Goal: Task Accomplishment & Management: Complete application form

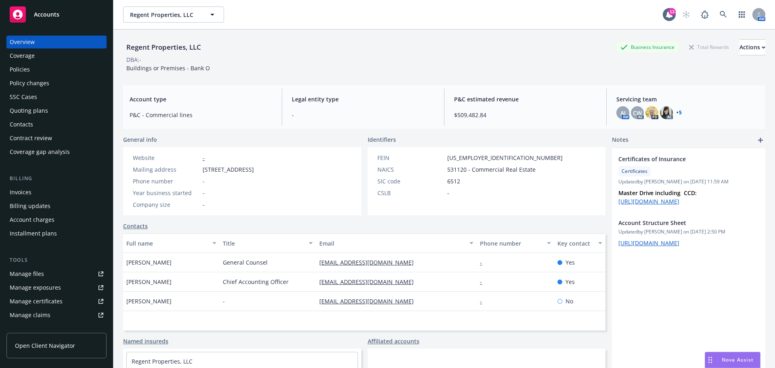
click at [164, 20] on button "Regent Properties, LLC" at bounding box center [173, 14] width 101 height 16
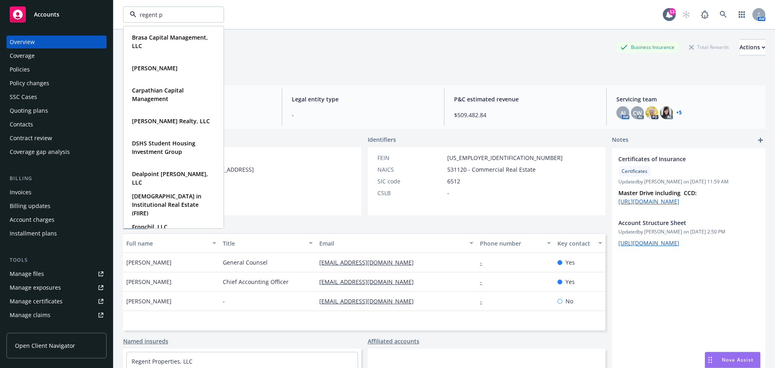
type input "regent pm"
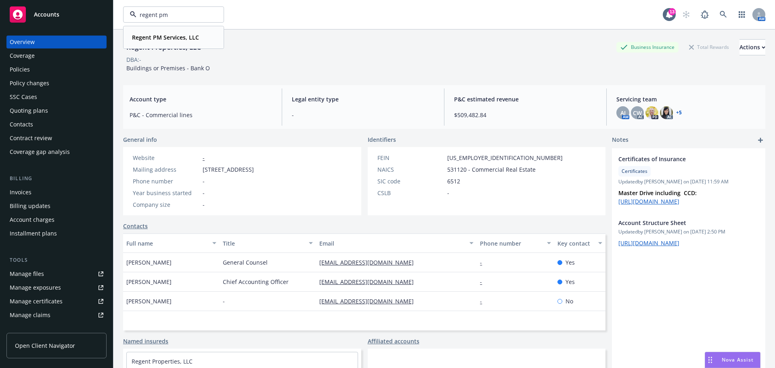
click at [154, 33] on div "Regent PM Services, LLC" at bounding box center [165, 37] width 72 height 12
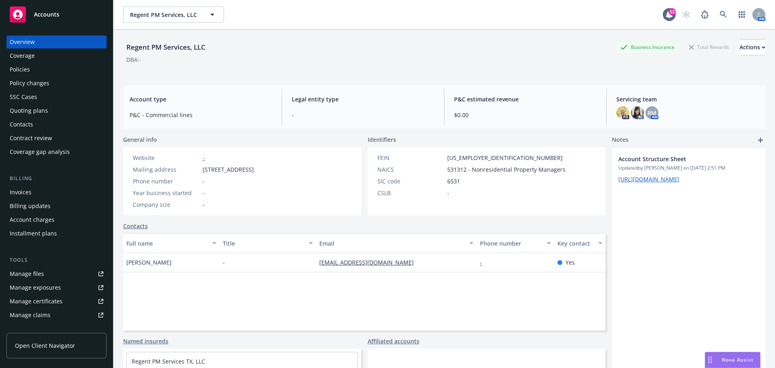
click at [37, 110] on div "Quoting plans" at bounding box center [29, 110] width 38 height 13
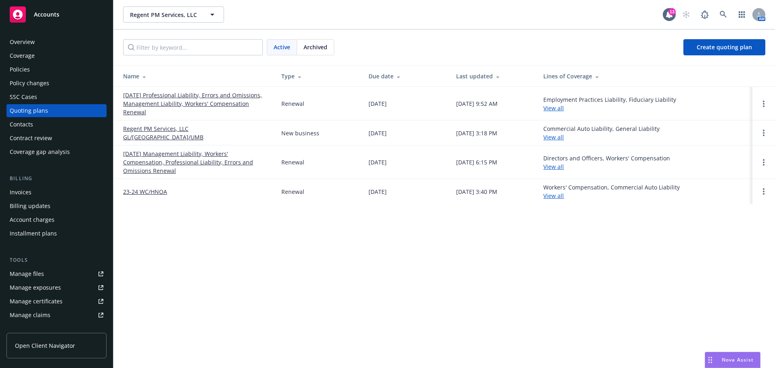
click at [464, 74] on div "Last updated" at bounding box center [493, 76] width 74 height 8
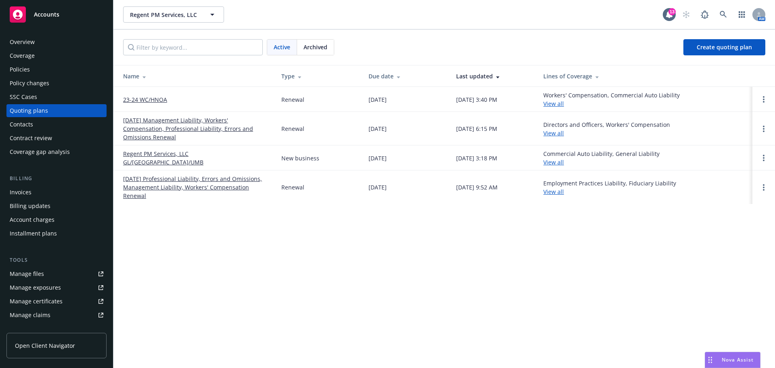
click at [480, 73] on div "Last updated" at bounding box center [493, 76] width 74 height 8
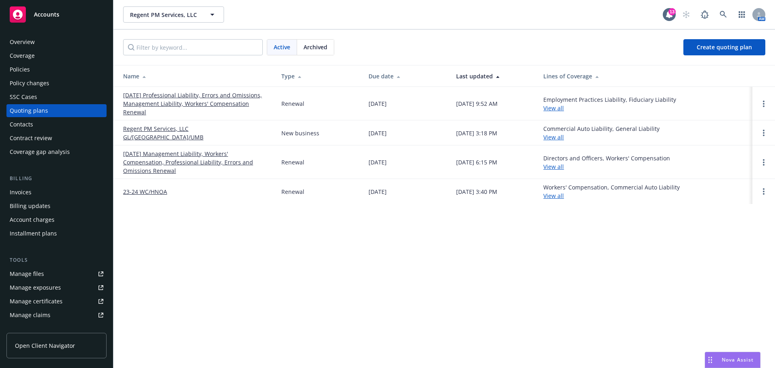
click at [192, 131] on link "Regent PM Services, LLC GL/HNOA/UMB" at bounding box center [195, 132] width 145 height 17
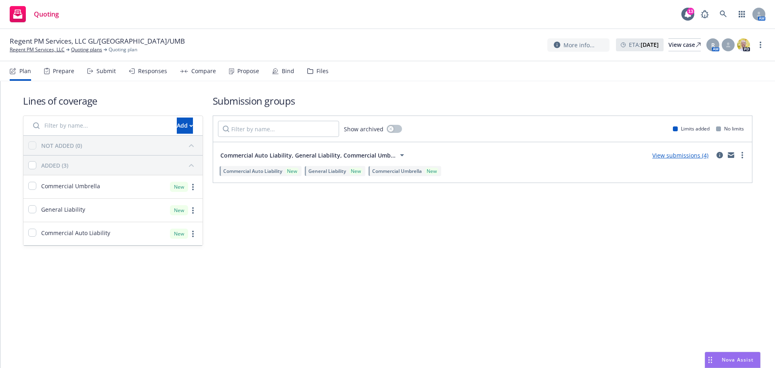
click at [207, 75] on div "Compare" at bounding box center [198, 70] width 36 height 19
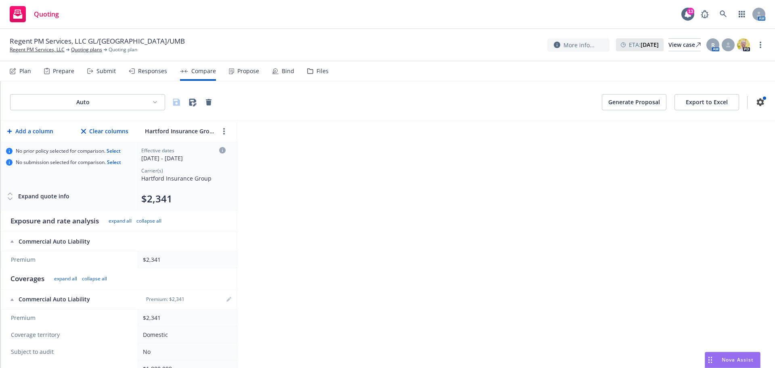
click at [136, 70] on div "Responses" at bounding box center [148, 70] width 38 height 19
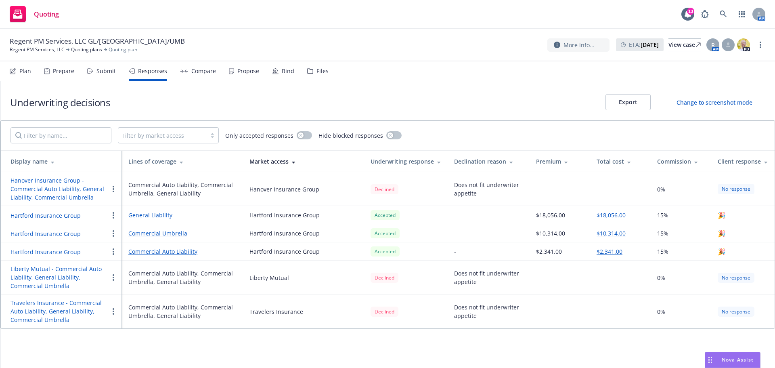
click at [250, 69] on div "Propose" at bounding box center [248, 71] width 22 height 6
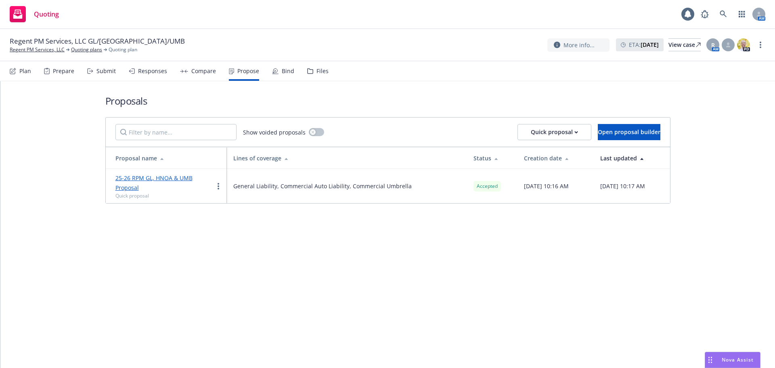
click at [277, 68] on div "Bind" at bounding box center [283, 70] width 22 height 19
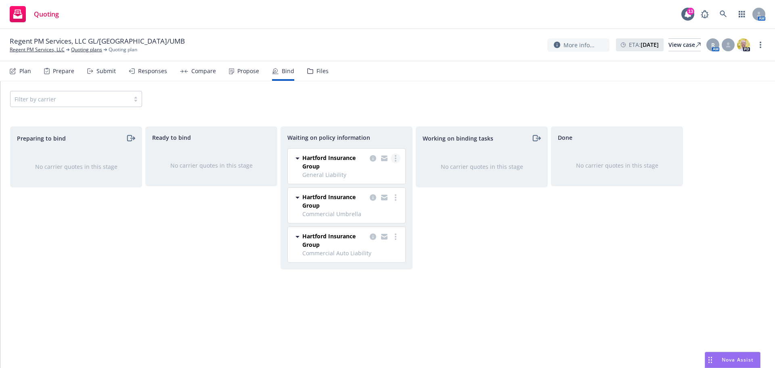
click at [395, 159] on icon "more" at bounding box center [396, 158] width 2 height 6
click at [431, 197] on div "Working on binding tasks No carrier quotes in this stage" at bounding box center [482, 238] width 132 height 224
click at [394, 160] on link "more" at bounding box center [396, 158] width 10 height 10
click at [378, 174] on span "Create policies" at bounding box center [356, 175] width 59 height 8
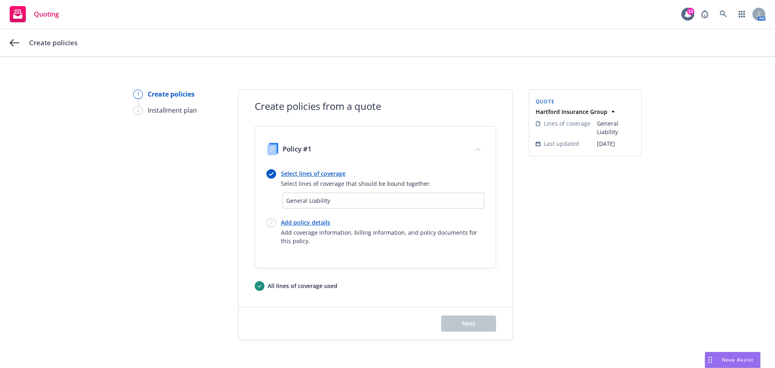
click at [326, 174] on link "Select lines of coverage" at bounding box center [356, 173] width 150 height 8
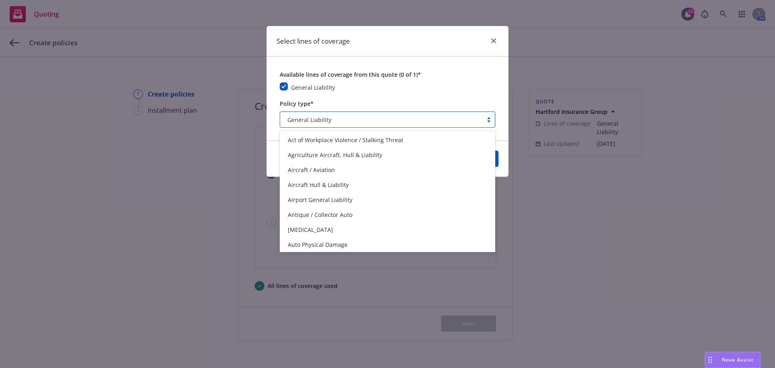
click at [362, 120] on div "General Liability" at bounding box center [381, 119] width 194 height 8
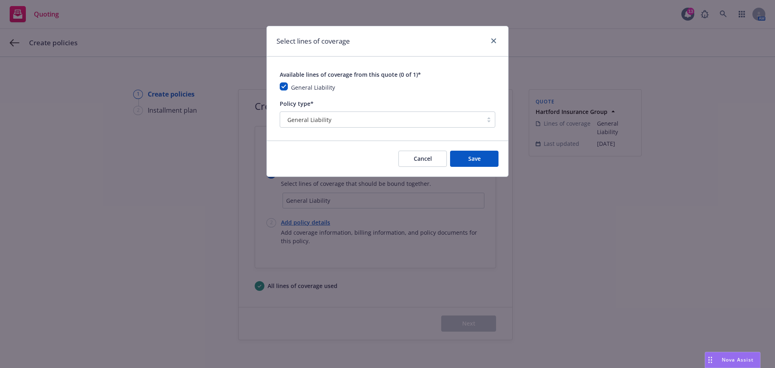
click at [399, 55] on div "Select lines of coverage" at bounding box center [387, 41] width 241 height 30
click at [493, 39] on icon "close" at bounding box center [493, 40] width 5 height 5
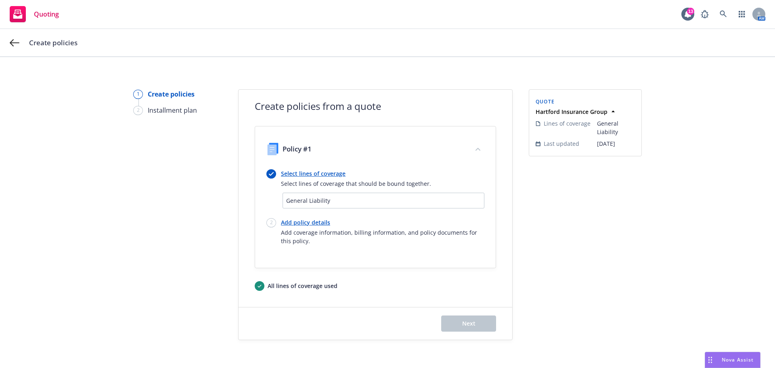
click at [294, 221] on link "Add policy details" at bounding box center [382, 222] width 203 height 8
select select "12"
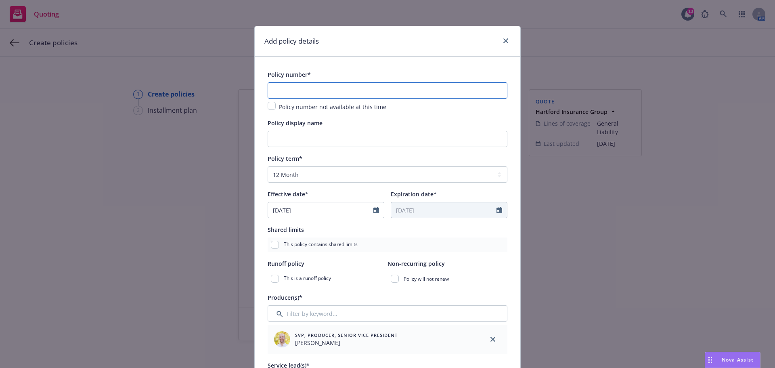
click at [293, 87] on input "text" at bounding box center [388, 90] width 240 height 16
paste input "57UENBU8WBC"
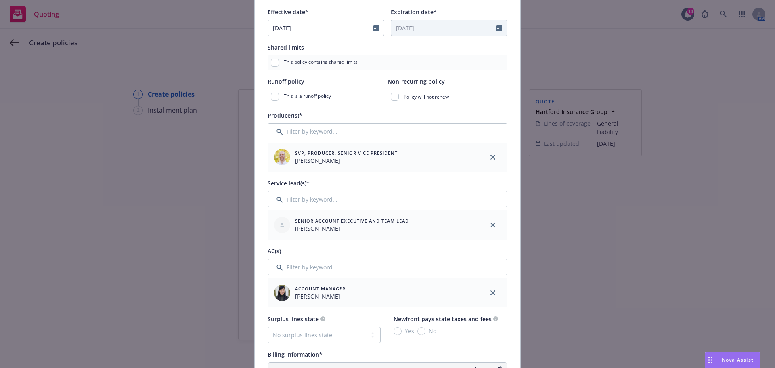
scroll to position [202, 0]
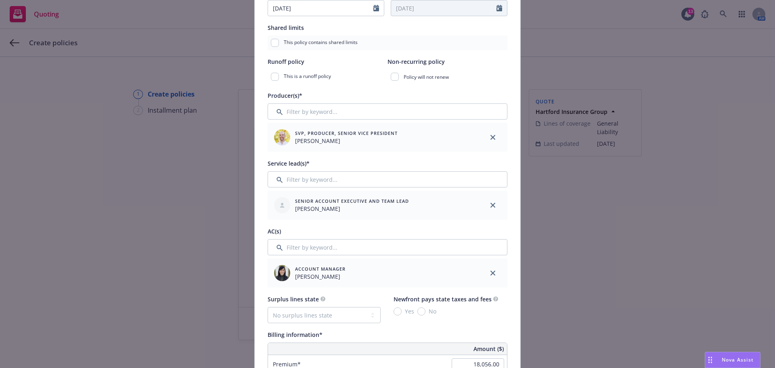
type input "57UENBU8WBC"
click at [312, 248] on input "Filter by keyword..." at bounding box center [388, 247] width 240 height 16
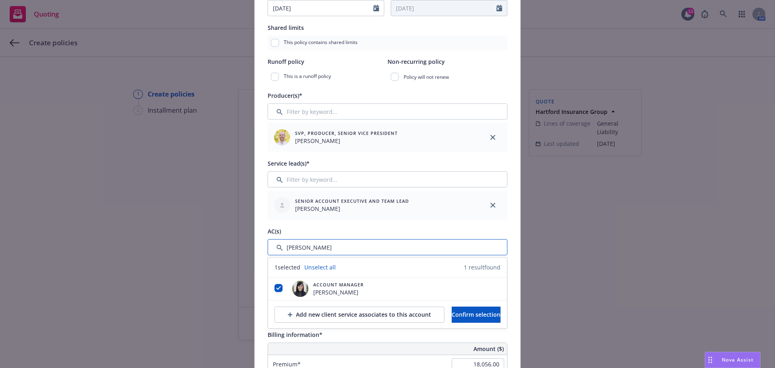
click at [326, 249] on input "Filter by keyword..." at bounding box center [388, 247] width 240 height 16
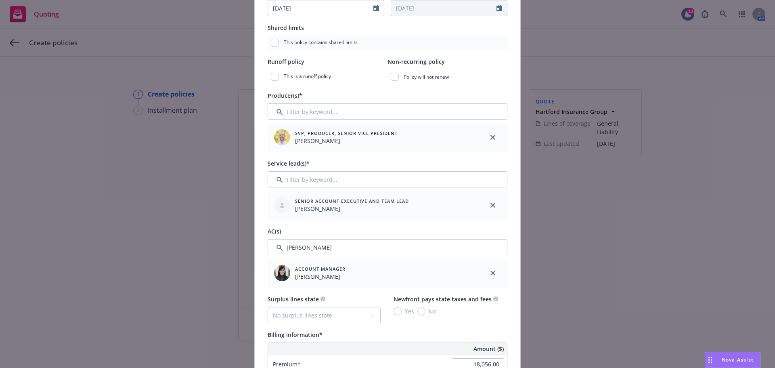
click at [320, 222] on div "Producer(s)* SVP, Producer, Senior Vice President Chris James Service lead(s)* …" at bounding box center [388, 188] width 240 height 197
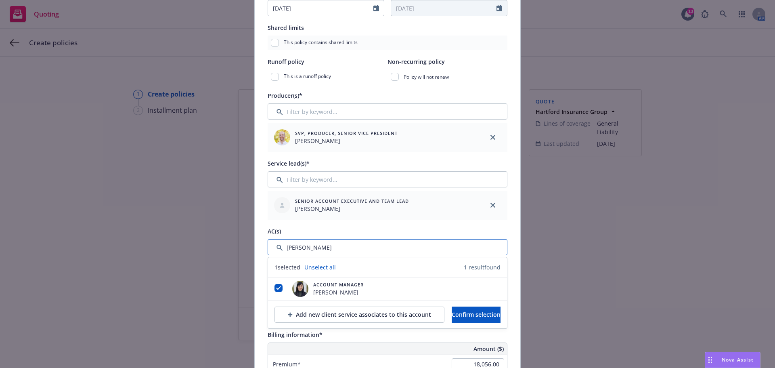
click at [301, 247] on input "Filter by keyword..." at bounding box center [388, 247] width 240 height 16
type input "jake fried"
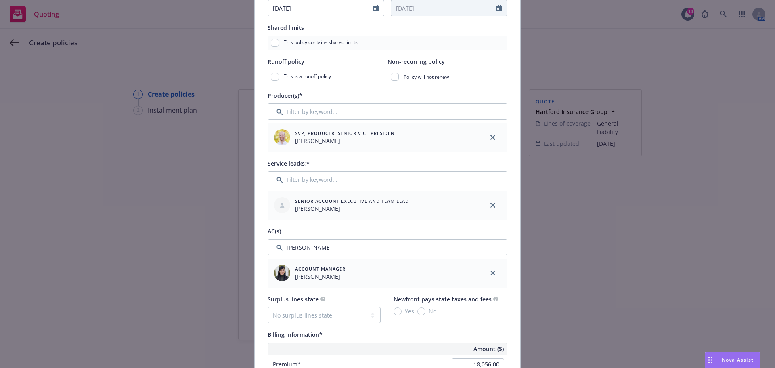
click at [328, 226] on div "AC(s)" at bounding box center [388, 231] width 240 height 10
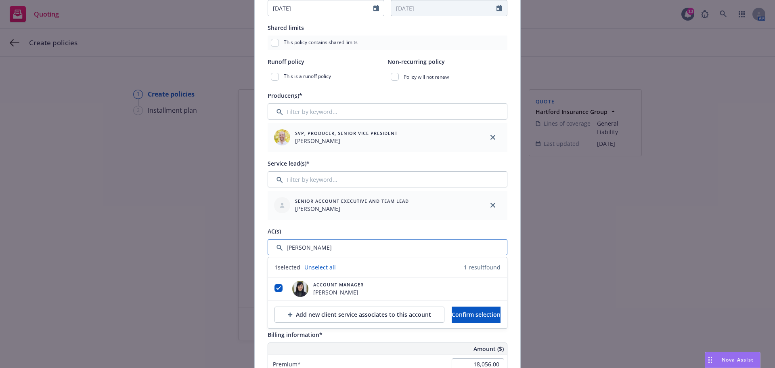
drag, startPoint x: 321, startPoint y: 245, endPoint x: 244, endPoint y: 250, distance: 77.6
click at [244, 250] on div "Add policy details Policy number* 57UENBU8WBC Policy number not available at th…" at bounding box center [387, 184] width 775 height 368
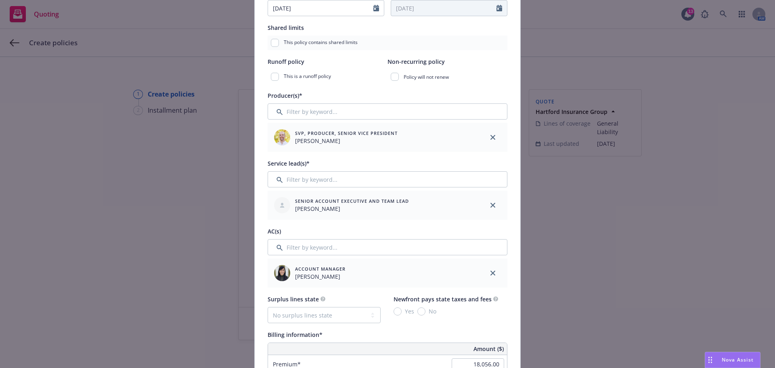
click at [315, 228] on div "AC(s)" at bounding box center [388, 231] width 240 height 10
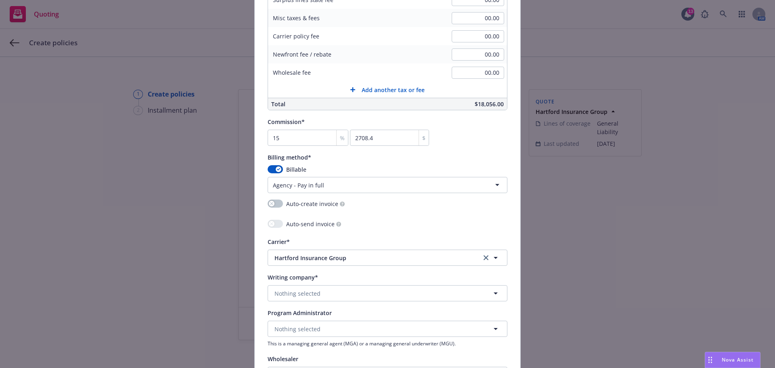
scroll to position [605, 0]
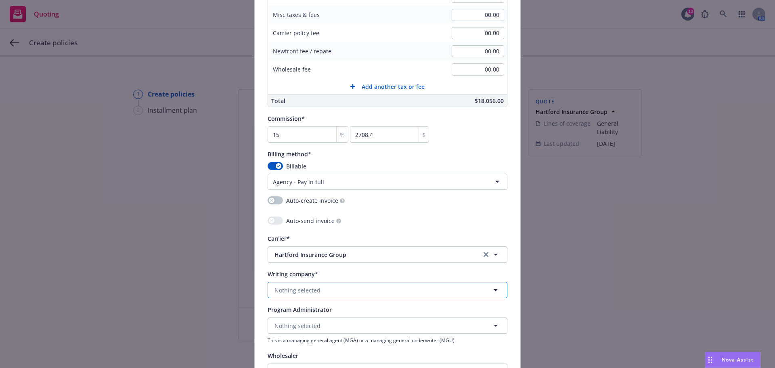
click at [305, 293] on span "Nothing selected" at bounding box center [297, 290] width 46 height 8
type input "hartford accident"
click at [360, 267] on span "Domestic - 22357" at bounding box center [335, 267] width 119 height 8
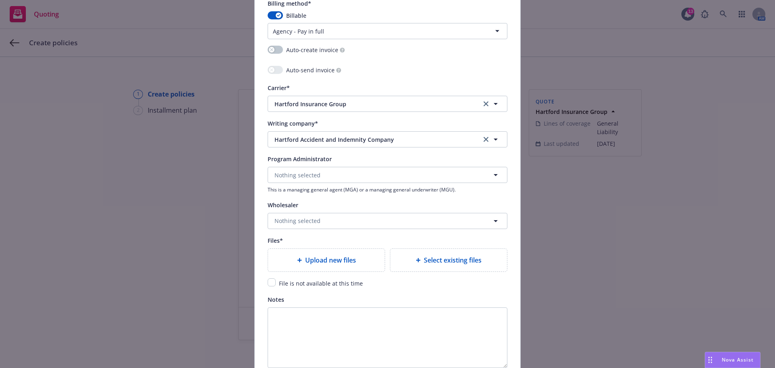
scroll to position [767, 0]
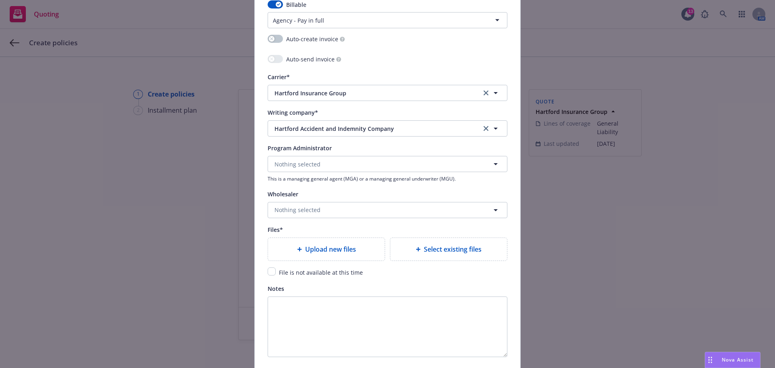
click at [270, 272] on input "checkbox" at bounding box center [272, 271] width 8 height 8
checkbox input "true"
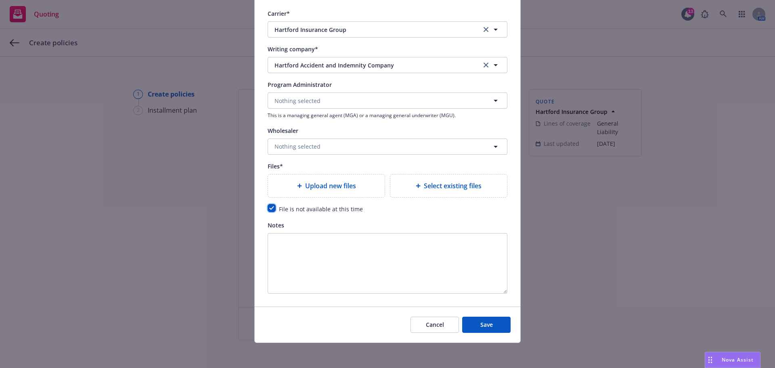
scroll to position [831, 0]
click at [481, 323] on span "Save" at bounding box center [486, 324] width 13 height 8
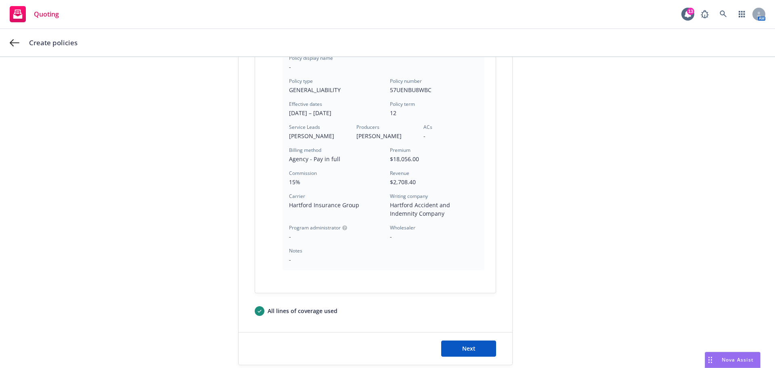
scroll to position [231, 0]
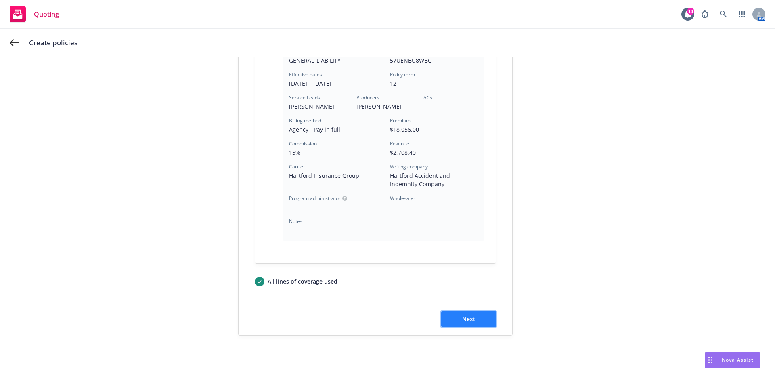
click at [462, 318] on span "Next" at bounding box center [468, 319] width 13 height 8
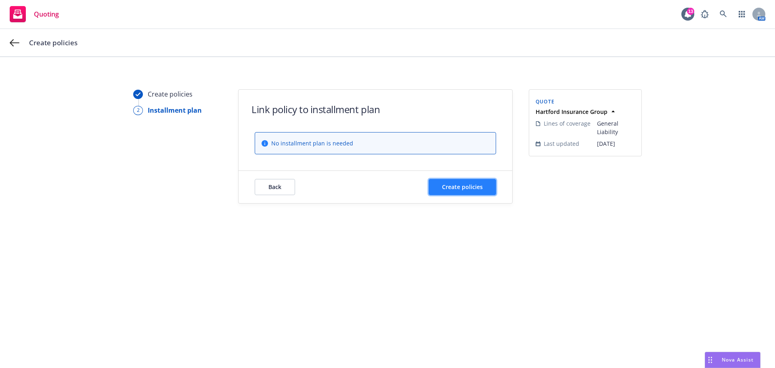
click at [454, 187] on span "Create policies" at bounding box center [462, 187] width 41 height 8
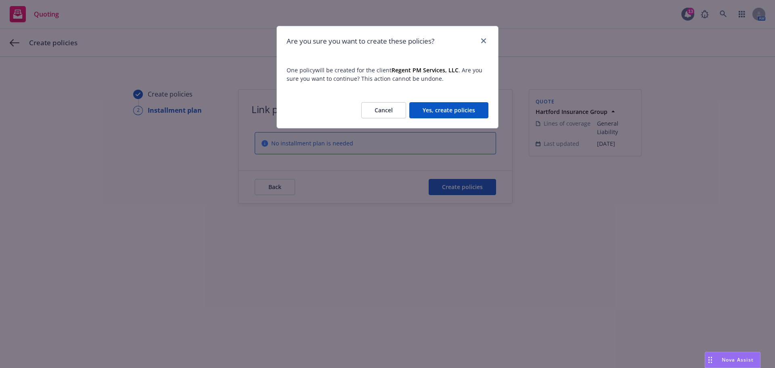
click at [455, 111] on button "Yes, create policies" at bounding box center [448, 110] width 79 height 16
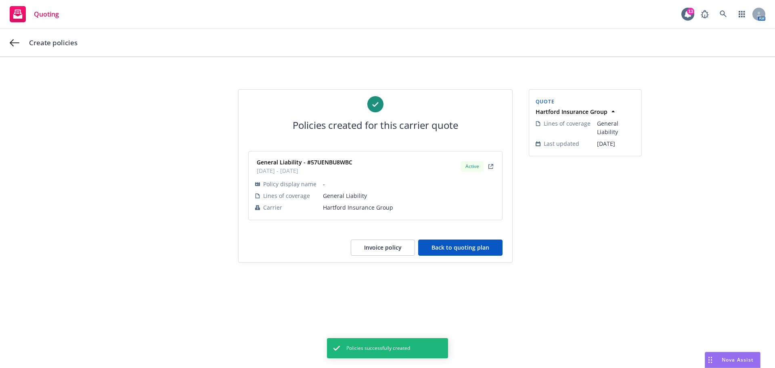
click at [464, 249] on button "Back to quoting plan" at bounding box center [460, 247] width 84 height 16
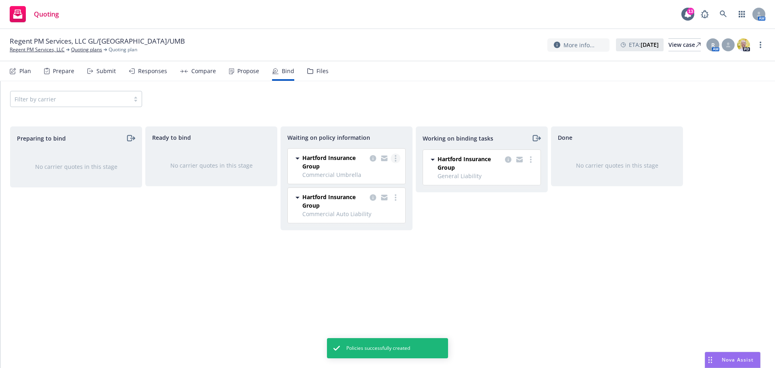
click at [397, 158] on link "more" at bounding box center [396, 158] width 10 height 10
click at [375, 177] on span "Create policies" at bounding box center [356, 175] width 59 height 8
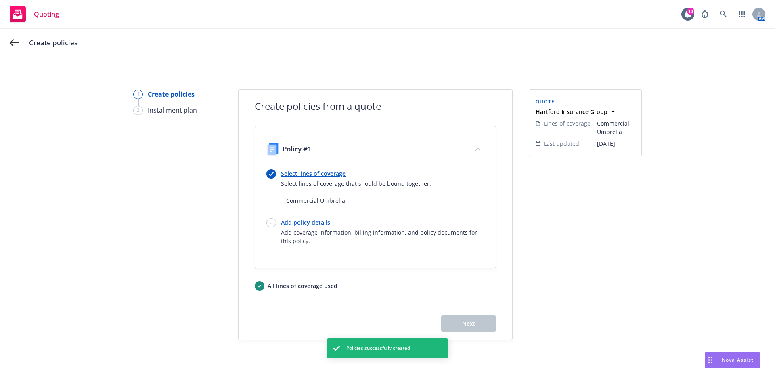
click at [306, 222] on link "Add policy details" at bounding box center [382, 222] width 203 height 8
select select "12"
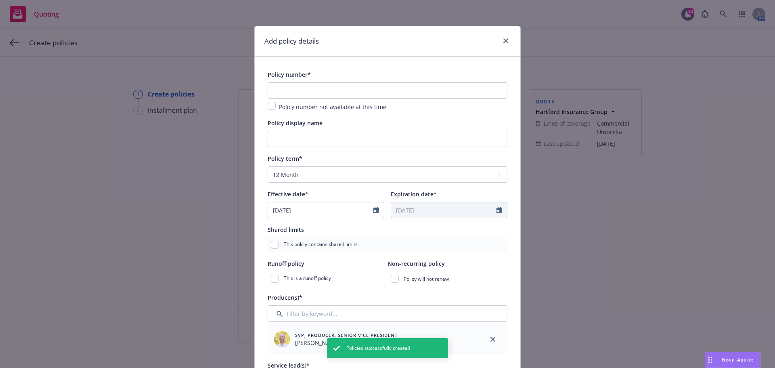
click at [301, 82] on div "Policy number* Policy number not available at this time" at bounding box center [388, 90] width 240 height 42
click at [297, 88] on input "text" at bounding box center [388, 90] width 240 height 16
paste input "57RHUBU8WBJ"
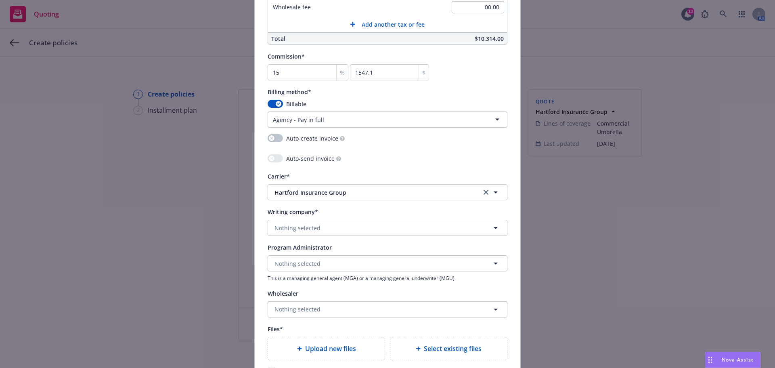
scroll to position [686, 0]
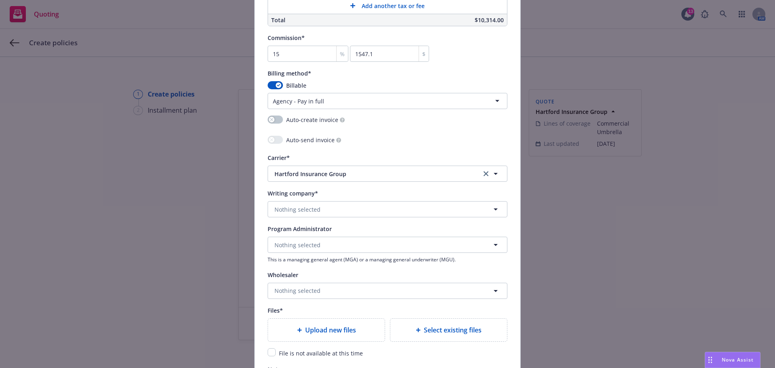
type input "57RHUBU8WBJ"
click at [325, 205] on button "Nothing selected" at bounding box center [388, 209] width 240 height 16
type input "hartford casualty in"
click at [314, 241] on span "Domestic - 29424" at bounding box center [329, 240] width 106 height 8
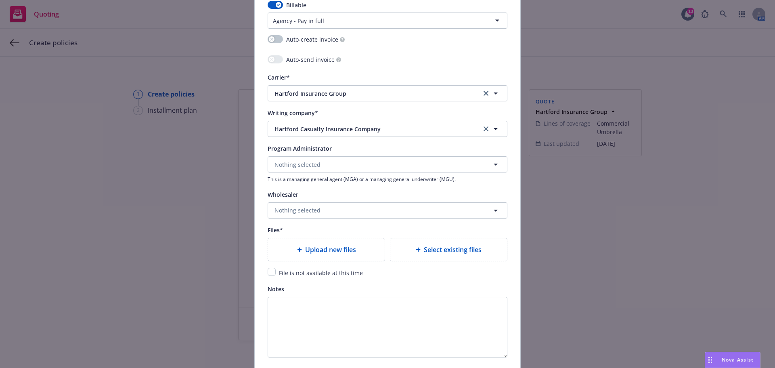
scroll to position [767, 0]
click at [268, 271] on input "checkbox" at bounding box center [272, 271] width 8 height 8
checkbox input "true"
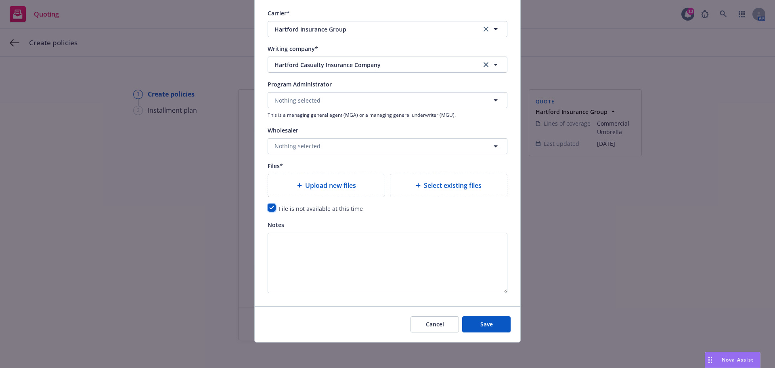
scroll to position [831, 0]
click at [475, 320] on button "Save" at bounding box center [486, 324] width 48 height 16
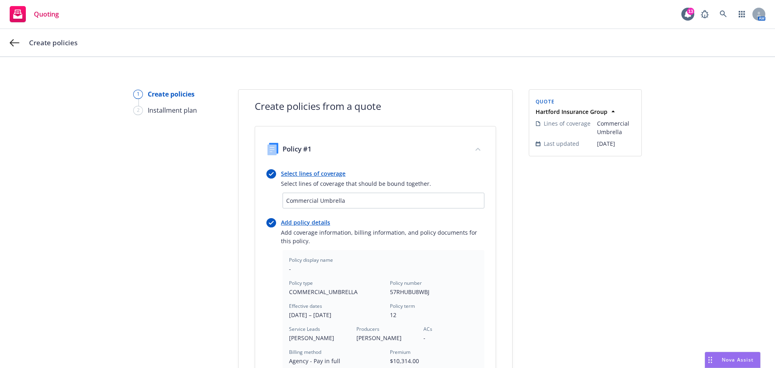
scroll to position [202, 0]
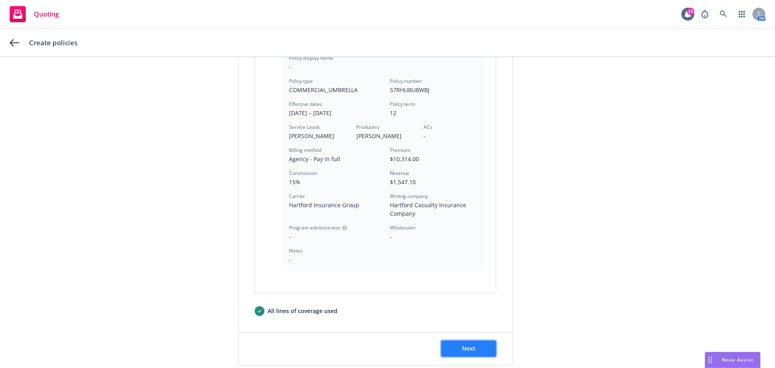
click at [458, 349] on button "Next" at bounding box center [468, 348] width 55 height 16
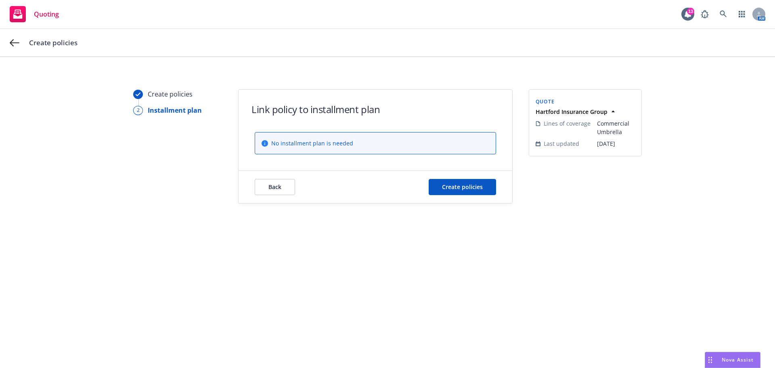
scroll to position [0, 0]
click at [456, 185] on span "Create policies" at bounding box center [462, 187] width 41 height 8
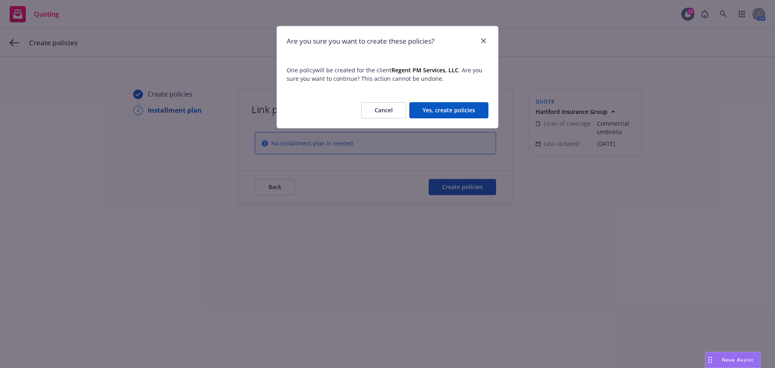
click at [459, 107] on button "Yes, create policies" at bounding box center [448, 110] width 79 height 16
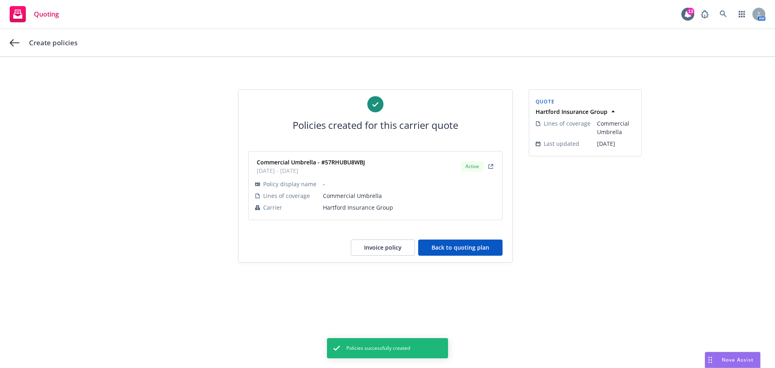
click at [452, 246] on button "Back to quoting plan" at bounding box center [460, 247] width 84 height 16
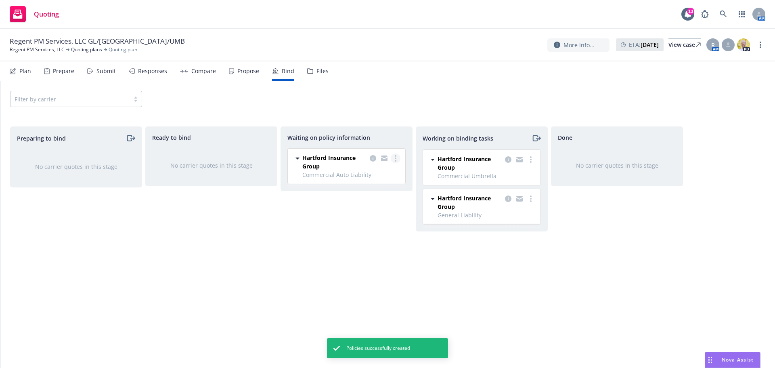
click at [399, 159] on link "more" at bounding box center [396, 158] width 10 height 10
click at [383, 177] on span "Create policies" at bounding box center [356, 175] width 59 height 8
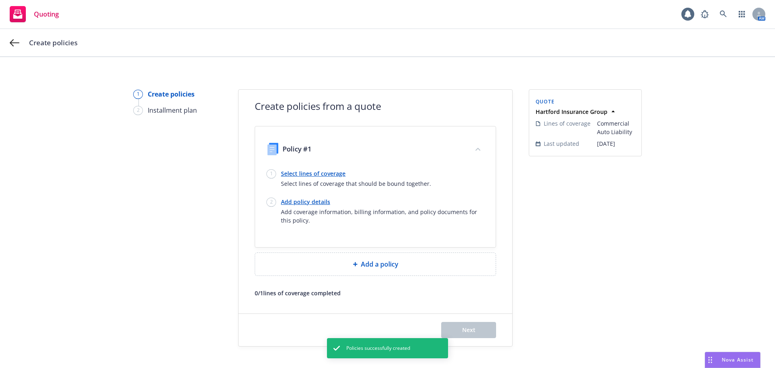
click at [320, 171] on link "Select lines of coverage" at bounding box center [356, 173] width 150 height 8
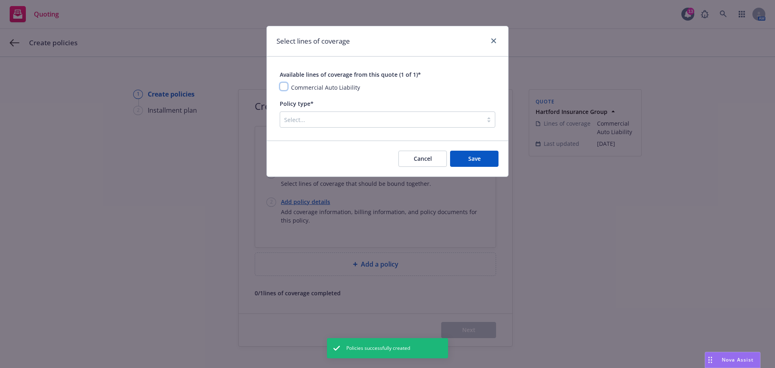
click at [285, 84] on input "checkbox" at bounding box center [284, 86] width 8 height 8
checkbox input "true"
click at [324, 117] on div at bounding box center [381, 120] width 194 height 10
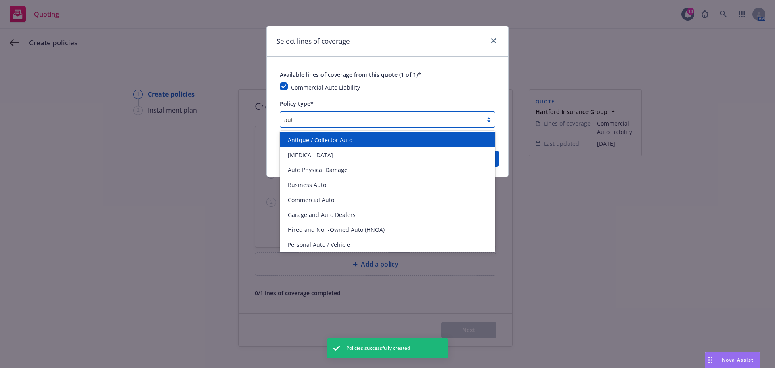
type input "auto"
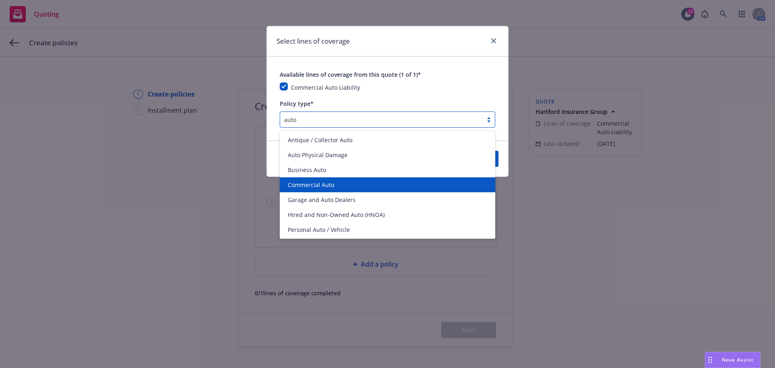
click at [318, 182] on span "Commercial Auto" at bounding box center [311, 184] width 46 height 8
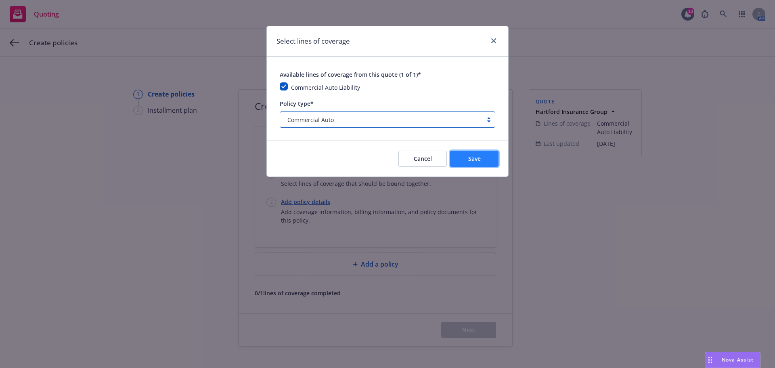
click at [479, 155] on span "Save" at bounding box center [474, 159] width 13 height 8
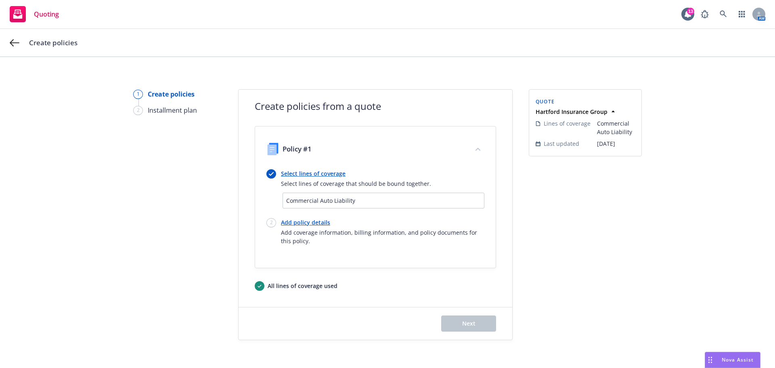
click at [306, 224] on link "Add policy details" at bounding box center [382, 222] width 203 height 8
select select "12"
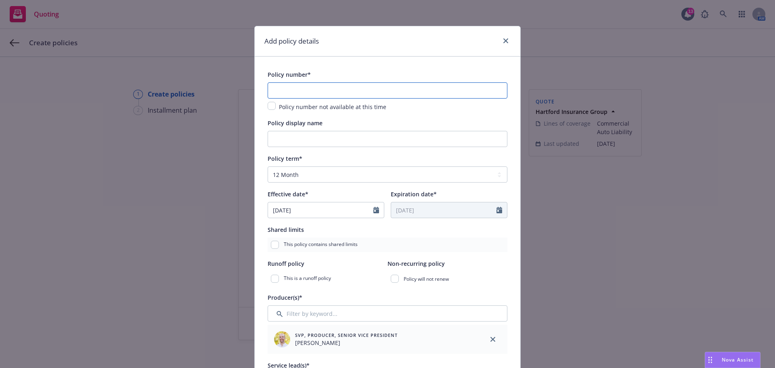
click at [344, 89] on input "text" at bounding box center [388, 90] width 240 height 16
paste input "57UENBV0V3U"
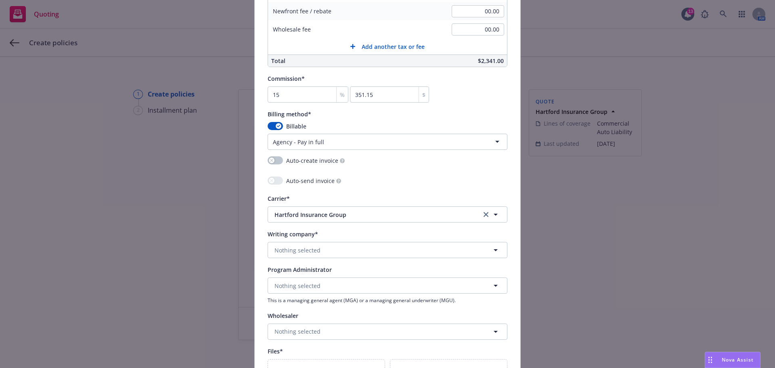
scroll to position [686, 0]
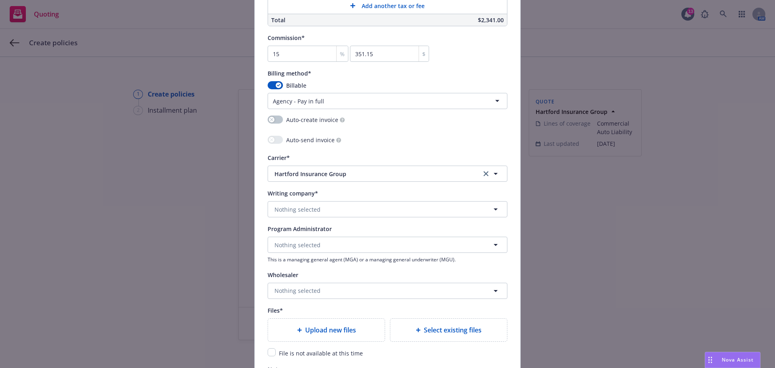
type input "57UENBV0V3U"
click at [303, 208] on span "Nothing selected" at bounding box center [297, 209] width 46 height 8
type input "Trumbull"
click at [300, 230] on strong "Trumbull Insurance Company" at bounding box center [317, 232] width 82 height 8
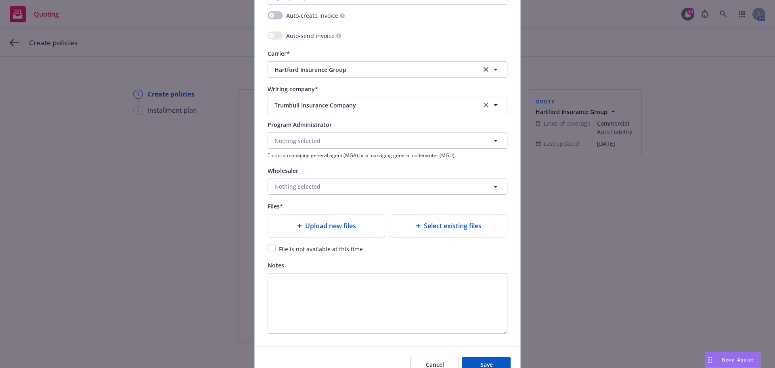
scroll to position [807, 0]
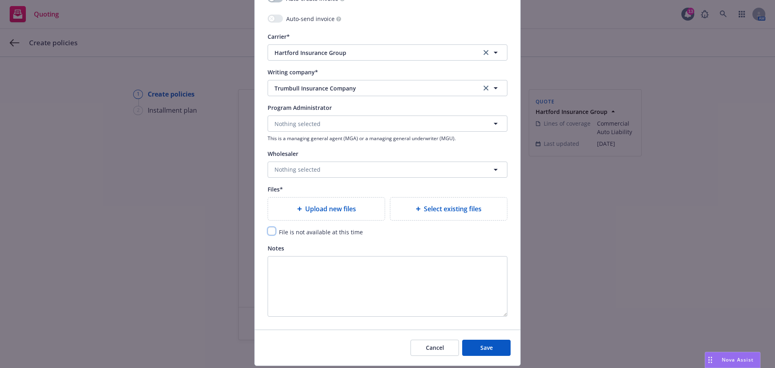
click at [268, 232] on input "checkbox" at bounding box center [272, 231] width 8 height 8
checkbox input "true"
click at [489, 350] on span "Save" at bounding box center [486, 347] width 13 height 8
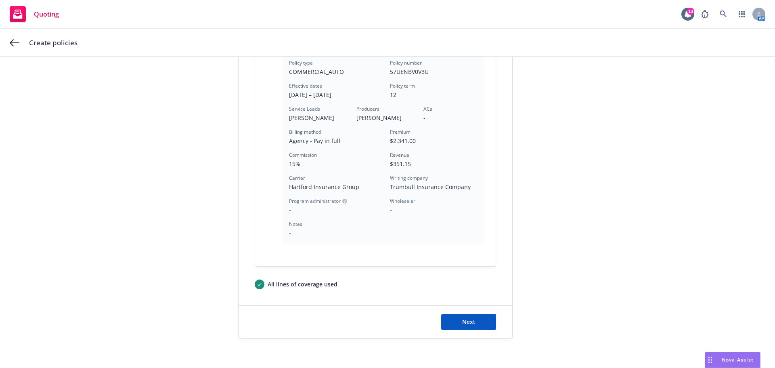
scroll to position [223, 0]
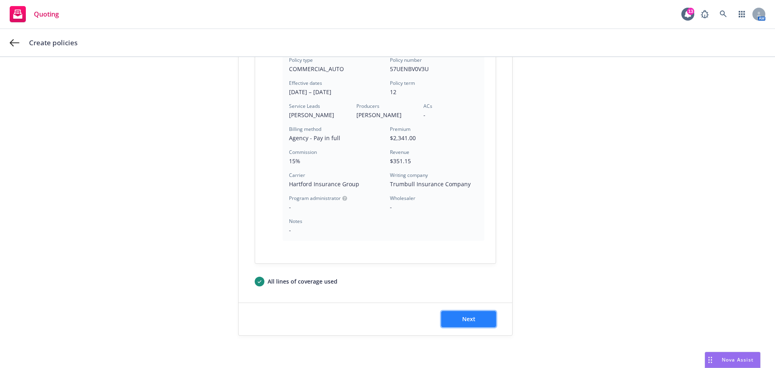
click at [449, 323] on button "Next" at bounding box center [468, 319] width 55 height 16
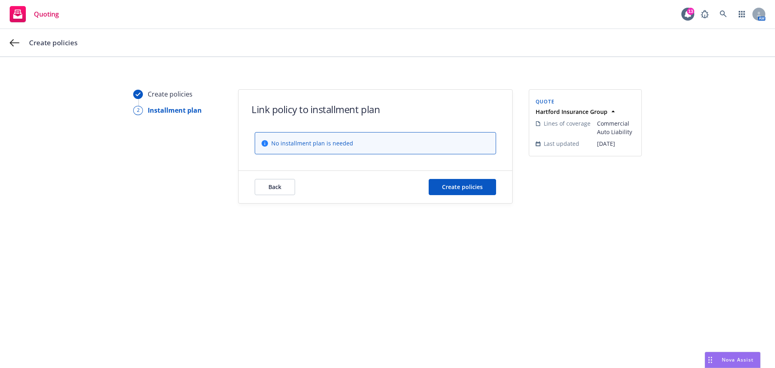
scroll to position [0, 0]
click at [469, 186] on span "Create policies" at bounding box center [462, 187] width 41 height 8
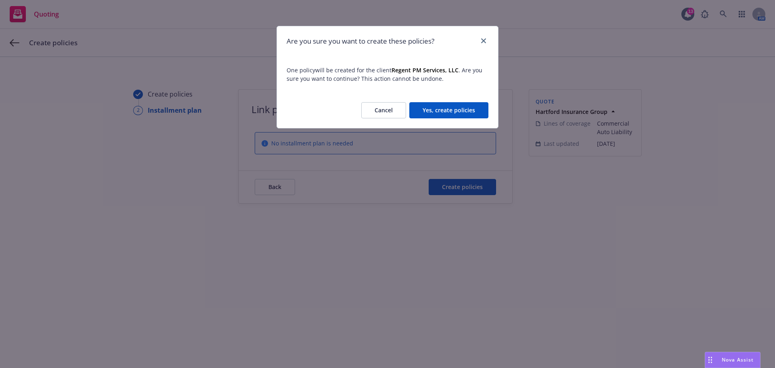
click at [472, 114] on button "Yes, create policies" at bounding box center [448, 110] width 79 height 16
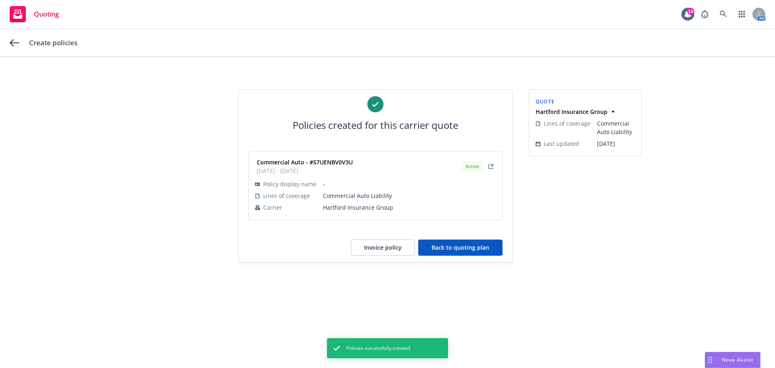
click at [464, 249] on button "Back to quoting plan" at bounding box center [460, 247] width 84 height 16
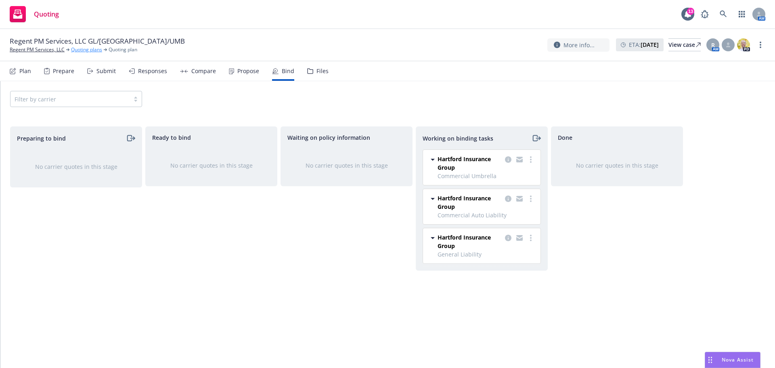
click at [80, 49] on link "Quoting plans" at bounding box center [86, 49] width 31 height 7
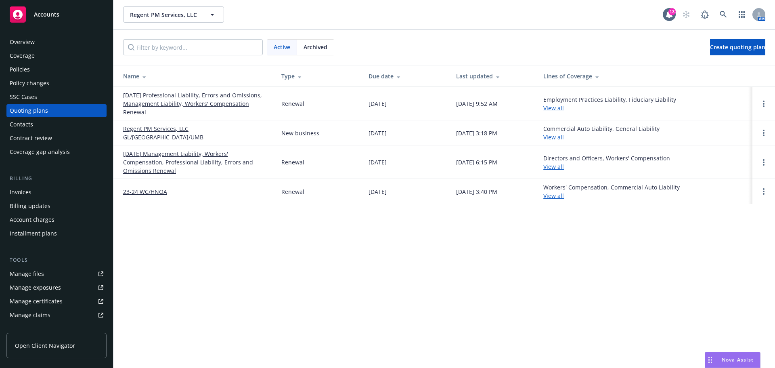
click at [217, 104] on link "[DATE] Professional Liability, Errors and Omissions, Management Liability, Work…" at bounding box center [195, 103] width 145 height 25
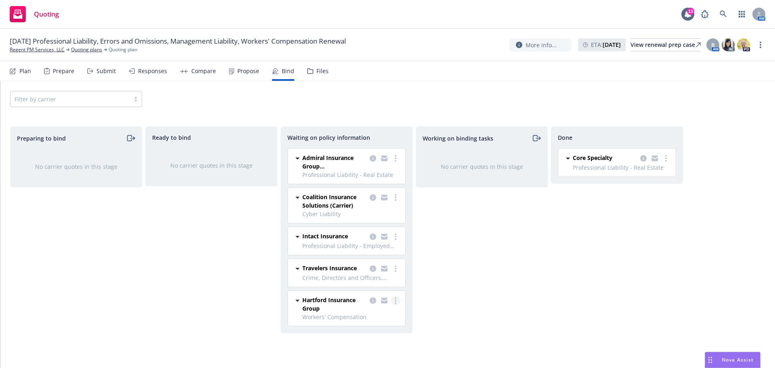
click at [395, 301] on icon "more" at bounding box center [396, 300] width 2 height 6
click at [366, 217] on span "Create policies" at bounding box center [356, 219] width 59 height 8
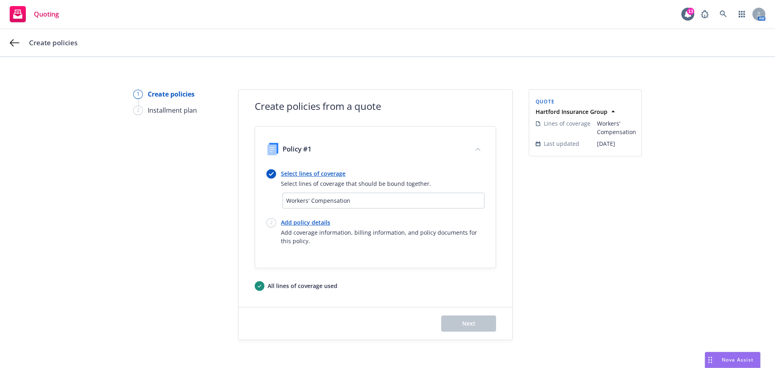
click at [294, 222] on link "Add policy details" at bounding box center [382, 222] width 203 height 8
select select "12"
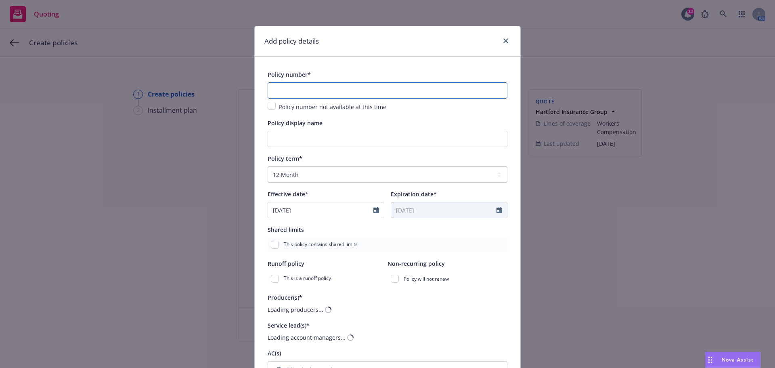
click at [316, 92] on input "text" at bounding box center [388, 90] width 240 height 16
paste input "57WE BJ30M8"
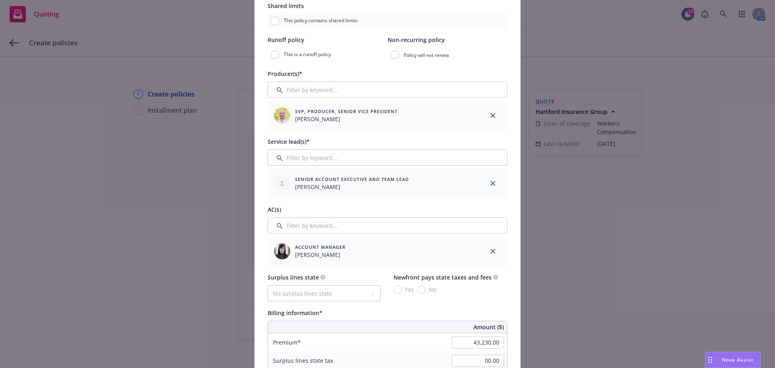
scroll to position [323, 0]
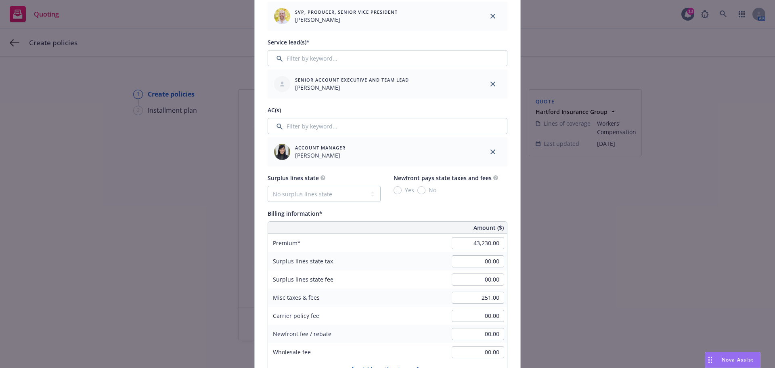
type input "57WE BJ30M8"
click at [482, 241] on input "43,230.00" at bounding box center [478, 243] width 52 height 12
type input "41,377.00"
type input "3310.16"
click at [471, 219] on div "Billing information* Amount ($) Premium 41,377.00 Surplus lines state tax 00.00…" at bounding box center [388, 298] width 240 height 181
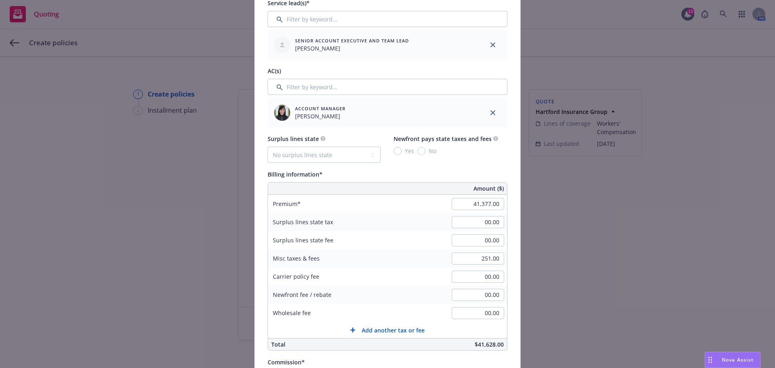
scroll to position [363, 0]
click at [472, 261] on input "251.00" at bounding box center [478, 257] width 52 height 12
type input "00.00"
click at [417, 173] on div "Billing information*" at bounding box center [388, 173] width 240 height 10
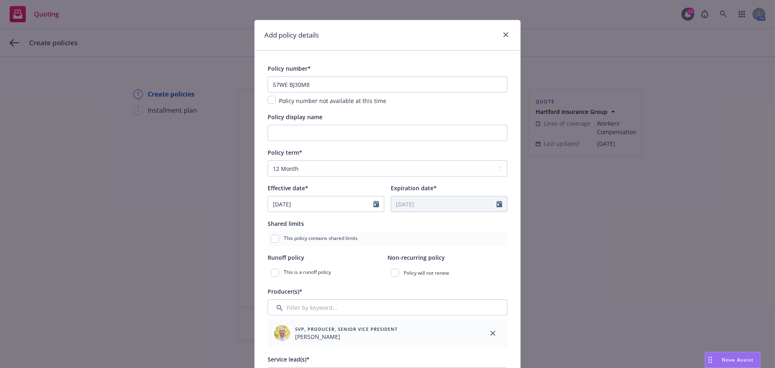
scroll to position [0, 0]
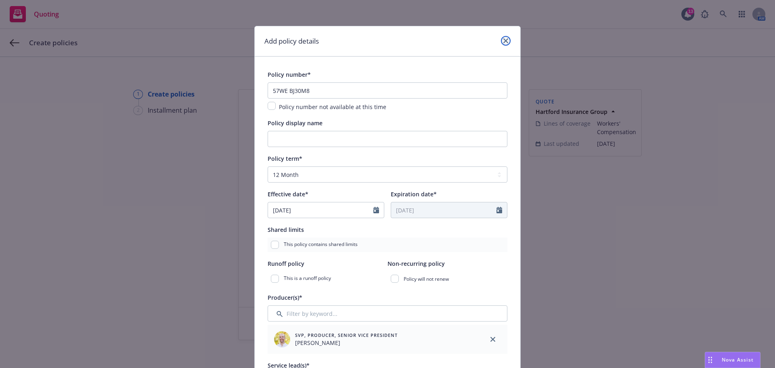
click at [503, 43] on icon "close" at bounding box center [505, 40] width 5 height 5
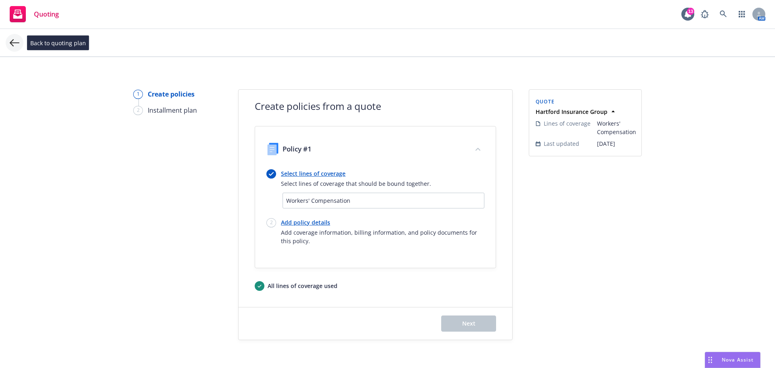
click at [17, 40] on icon at bounding box center [15, 43] width 10 height 10
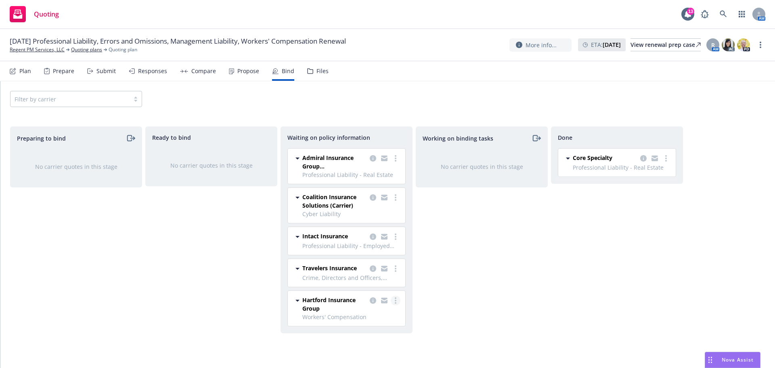
click at [395, 302] on circle "more" at bounding box center [396, 303] width 2 height 2
click at [383, 217] on span "Create policies" at bounding box center [356, 219] width 59 height 8
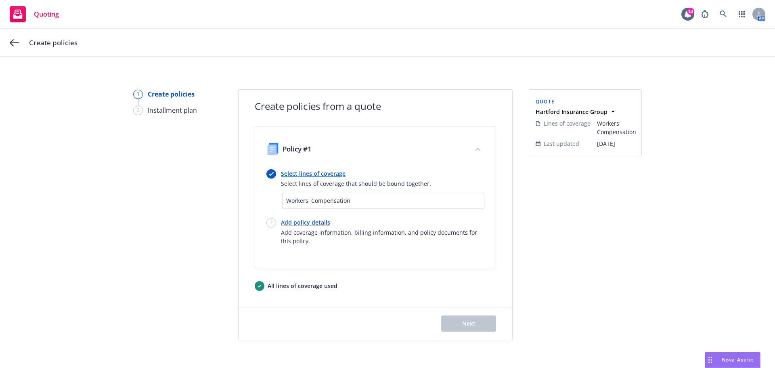
click at [315, 218] on link "Add policy details" at bounding box center [382, 222] width 203 height 8
select select "12"
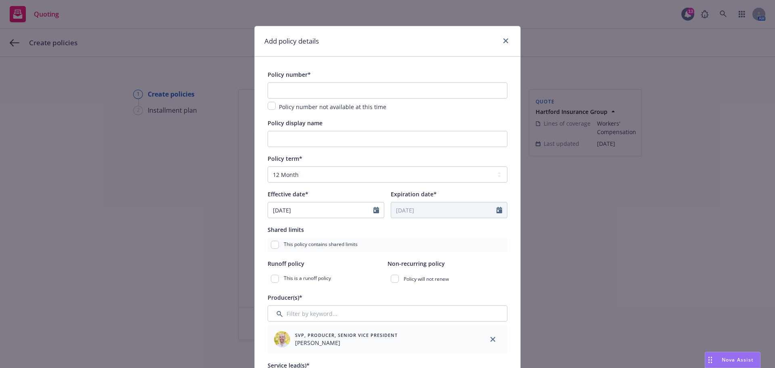
click at [318, 91] on input "text" at bounding box center [388, 90] width 240 height 16
paste input "57WE BJ30M8"
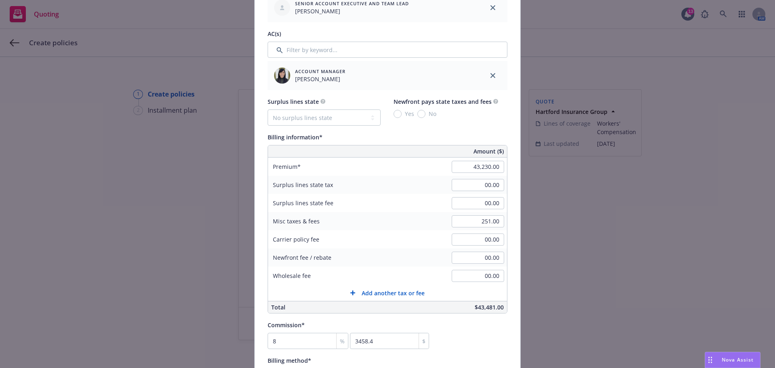
scroll to position [403, 0]
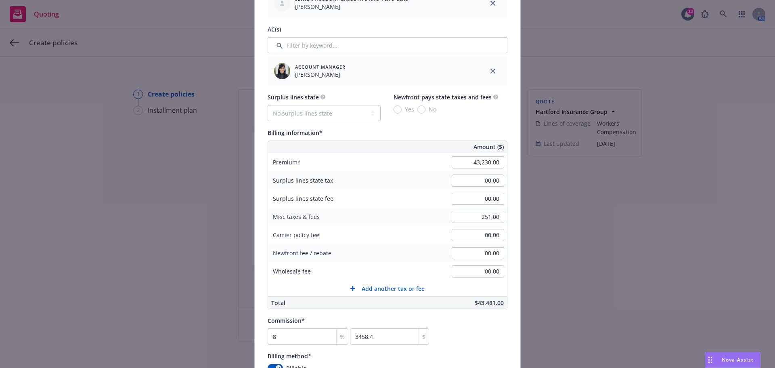
type input "57WE BJ30M8"
click at [463, 166] on input "43,230.00" at bounding box center [478, 162] width 52 height 12
type input "41,377.00"
type input "3310.16"
click at [477, 217] on input "251.00" at bounding box center [478, 217] width 52 height 12
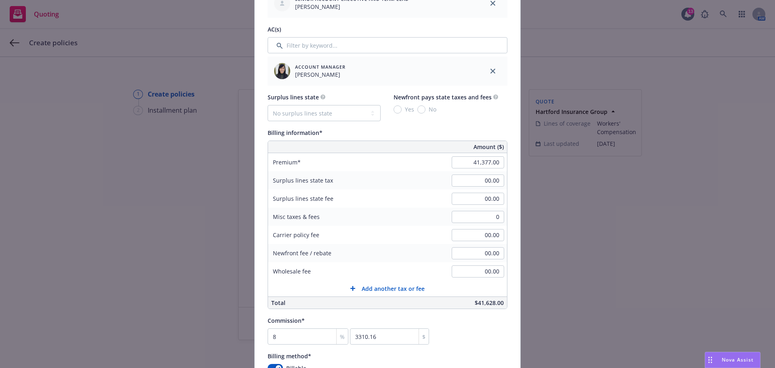
type input "00.00"
click at [442, 132] on div "Billing information*" at bounding box center [388, 133] width 240 height 10
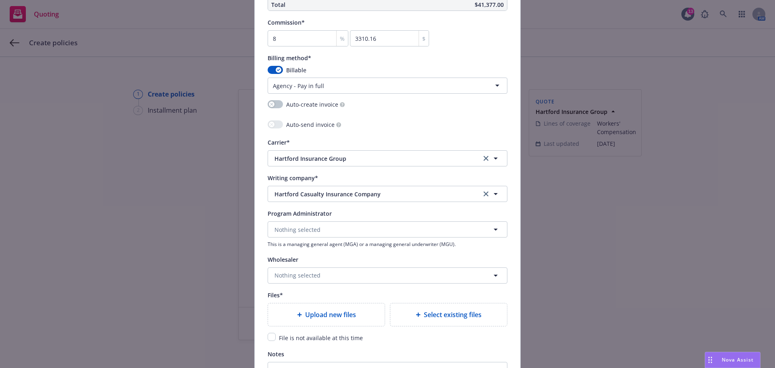
scroll to position [807, 0]
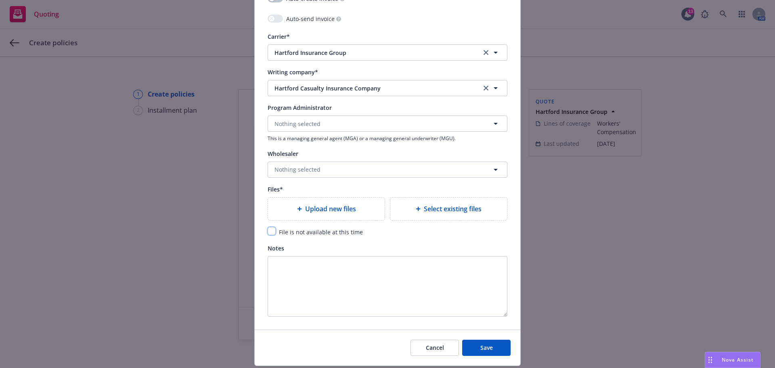
click at [268, 230] on input "checkbox" at bounding box center [272, 231] width 8 height 8
checkbox input "true"
click at [466, 345] on button "Save" at bounding box center [486, 347] width 48 height 16
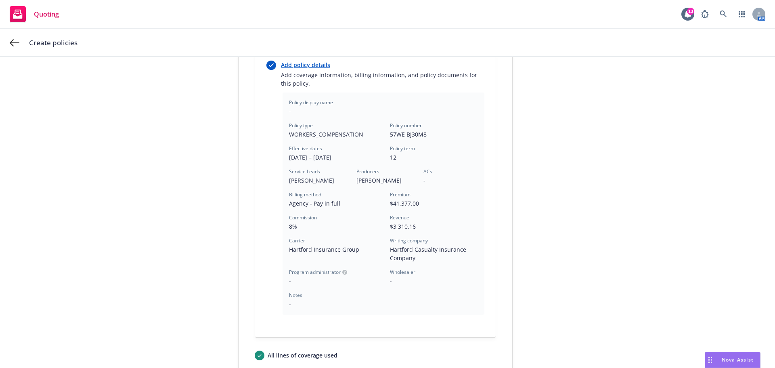
scroll to position [231, 0]
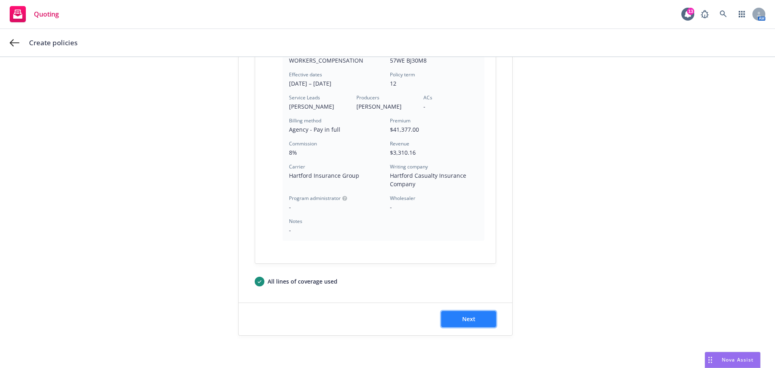
click at [459, 312] on button "Next" at bounding box center [468, 319] width 55 height 16
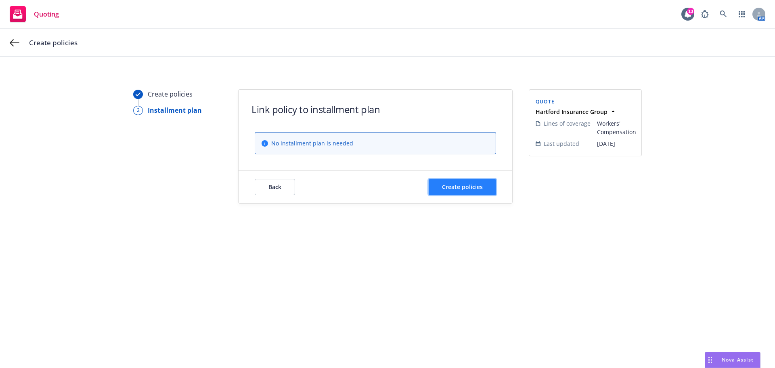
click at [467, 192] on button "Create policies" at bounding box center [462, 187] width 67 height 16
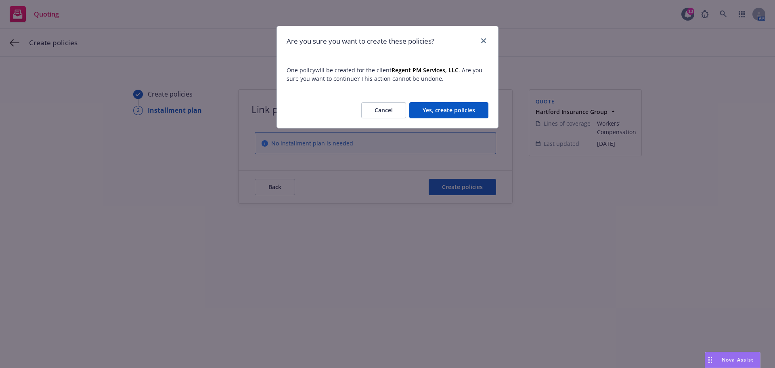
click at [465, 115] on button "Yes, create policies" at bounding box center [448, 110] width 79 height 16
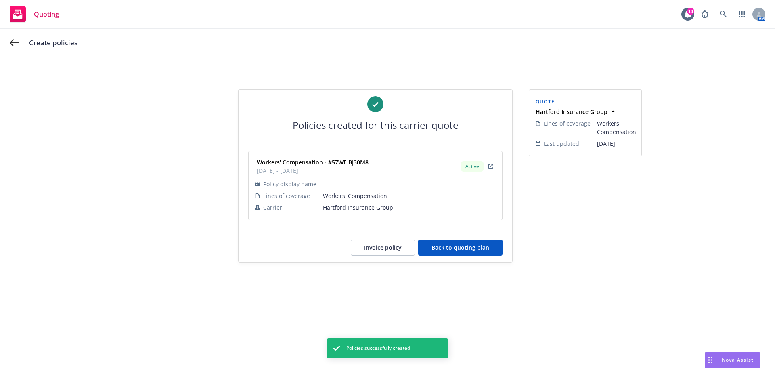
click at [438, 247] on button "Back to quoting plan" at bounding box center [460, 247] width 84 height 16
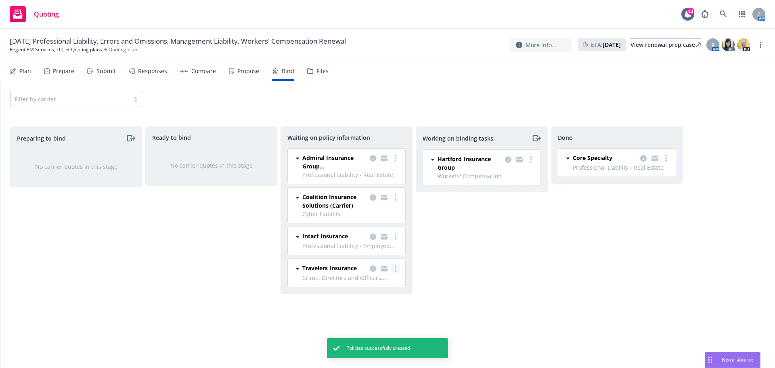
click at [396, 267] on link "more" at bounding box center [396, 268] width 10 height 10
click at [390, 284] on link "Create policies" at bounding box center [363, 285] width 73 height 16
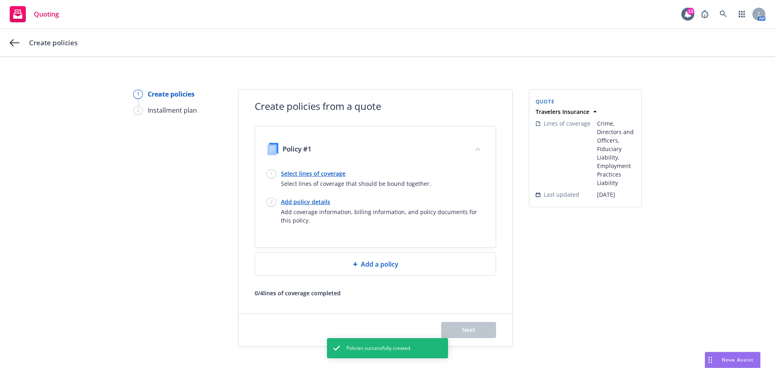
click at [318, 176] on link "Select lines of coverage" at bounding box center [356, 173] width 150 height 8
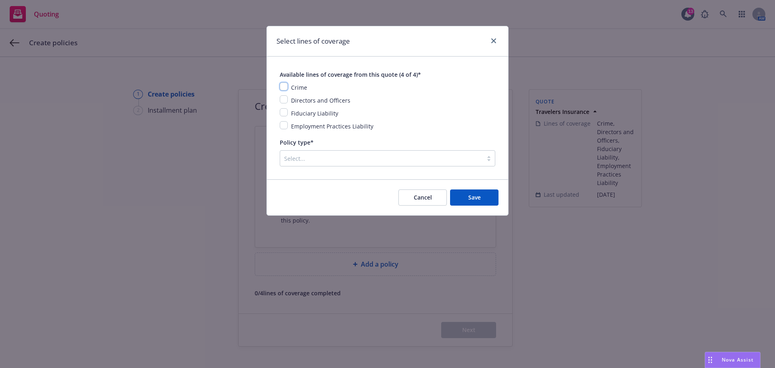
click at [284, 88] on input "checkbox" at bounding box center [284, 86] width 8 height 8
checkbox input "true"
click at [283, 98] on input "checkbox" at bounding box center [284, 99] width 8 height 8
checkbox input "true"
click at [281, 111] on input "checkbox" at bounding box center [284, 112] width 8 height 8
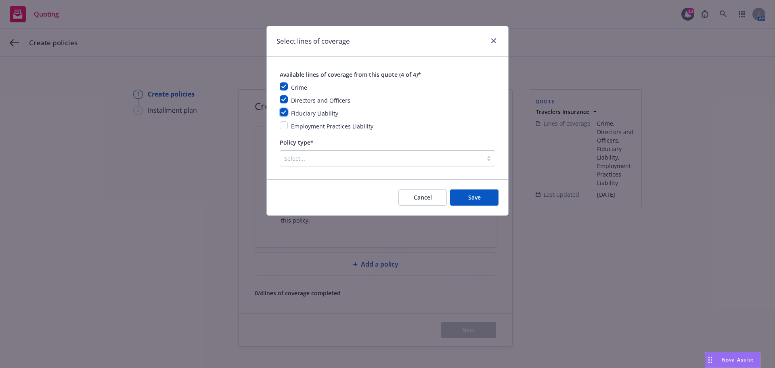
checkbox input "true"
click at [283, 125] on input "checkbox" at bounding box center [284, 125] width 8 height 8
checkbox input "true"
click at [318, 159] on div at bounding box center [381, 158] width 194 height 10
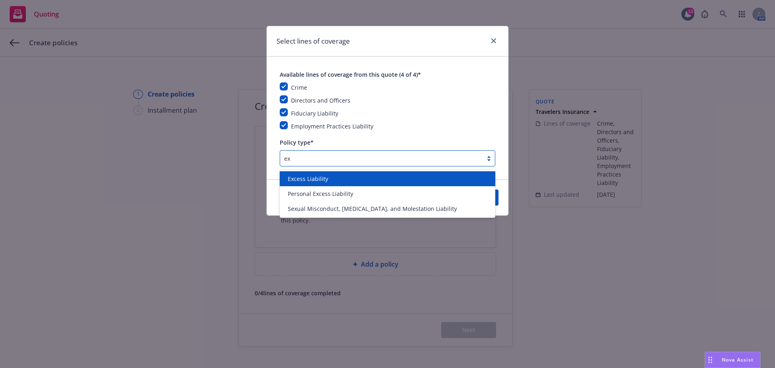
type input "e"
type input "ru"
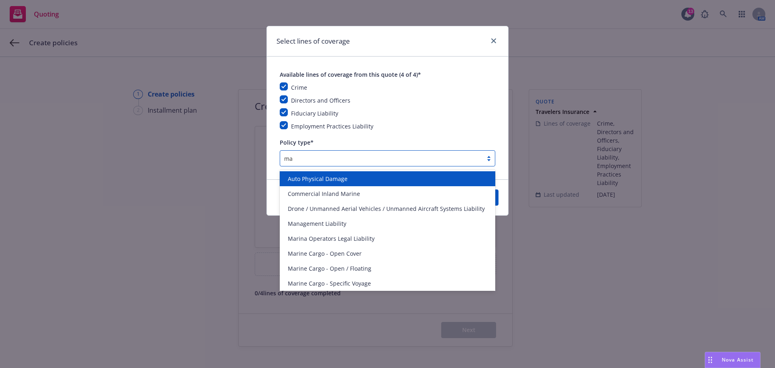
type input "man"
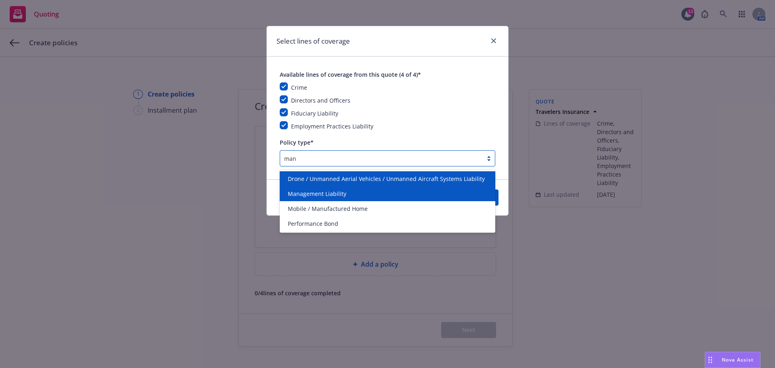
click at [326, 190] on span "Management Liability" at bounding box center [317, 193] width 59 height 8
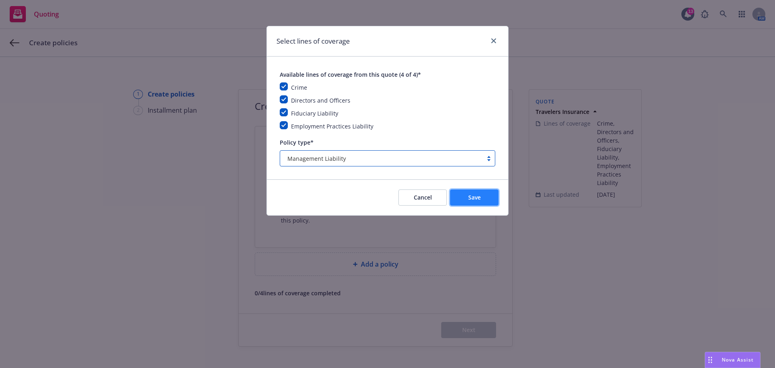
click at [472, 198] on span "Save" at bounding box center [474, 197] width 13 height 8
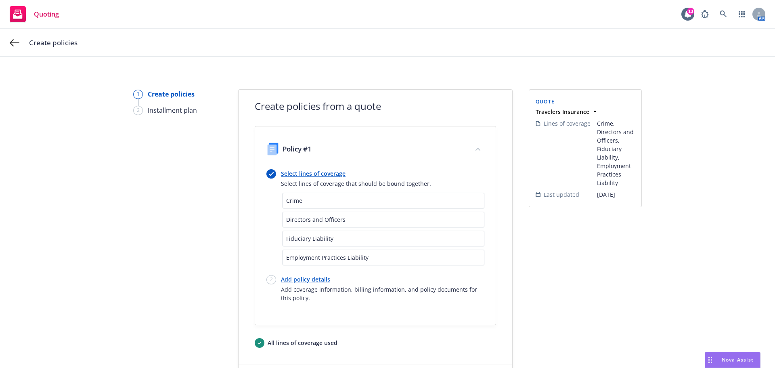
click at [313, 281] on link "Add policy details" at bounding box center [382, 279] width 203 height 8
select select "12"
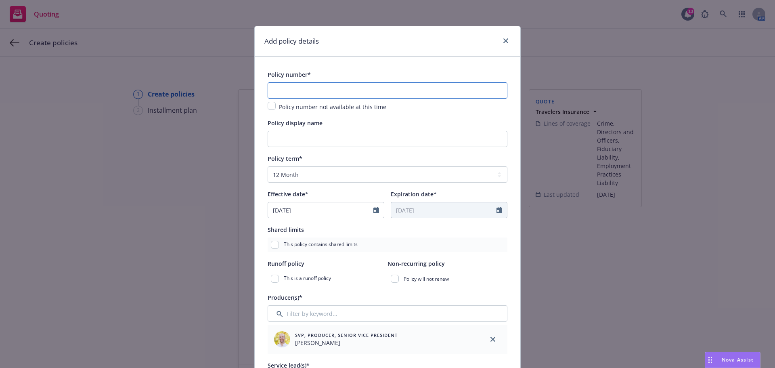
click at [341, 93] on input "text" at bounding box center [388, 90] width 240 height 16
paste input "107143949"
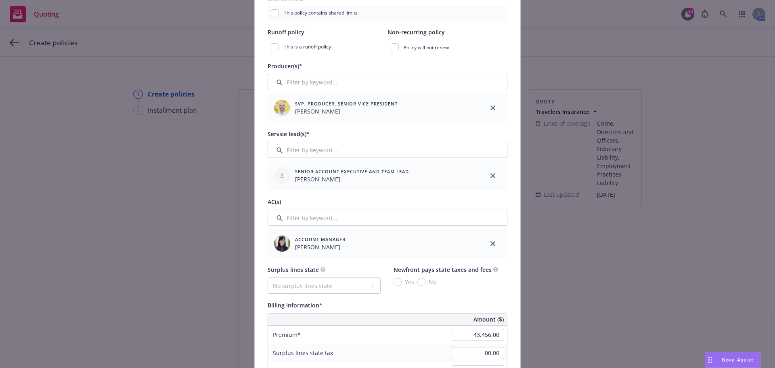
scroll to position [282, 0]
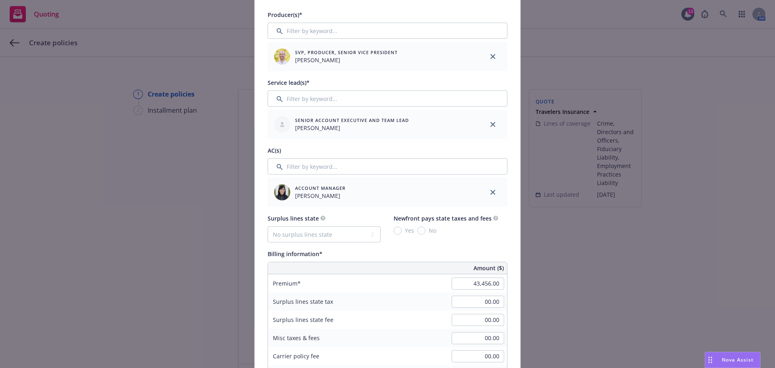
type input "107143949"
click at [320, 161] on input "Filter by keyword..." at bounding box center [388, 166] width 240 height 16
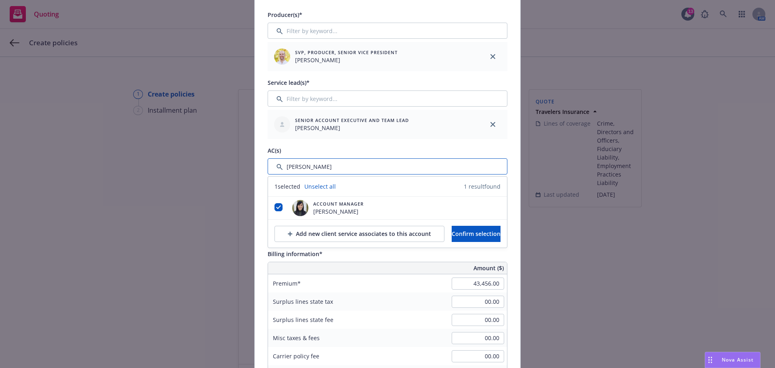
type input "[PERSON_NAME]"
click at [327, 144] on div "Producer(s)* SVP, Producer, Senior Vice President [PERSON_NAME] [PERSON_NAME] l…" at bounding box center [388, 108] width 240 height 197
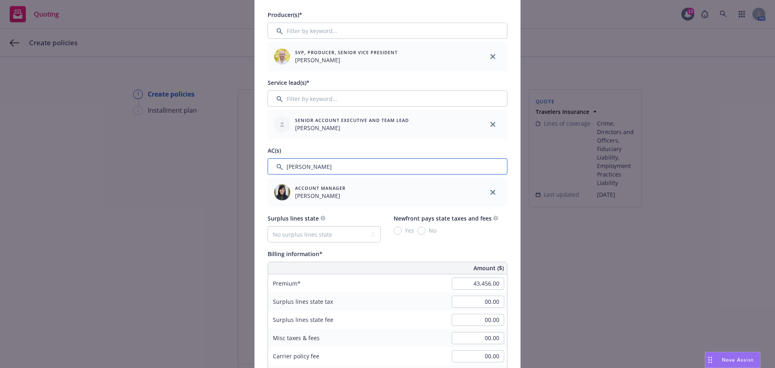
click at [302, 166] on input "Filter by keyword..." at bounding box center [388, 166] width 240 height 16
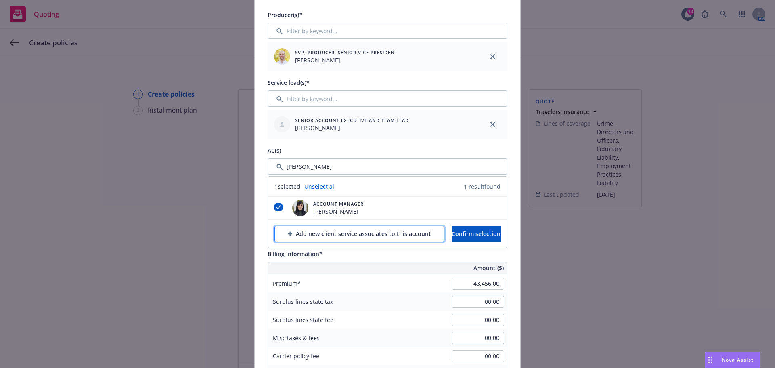
click at [334, 232] on div "Add new client service associates to this account" at bounding box center [359, 233] width 143 height 15
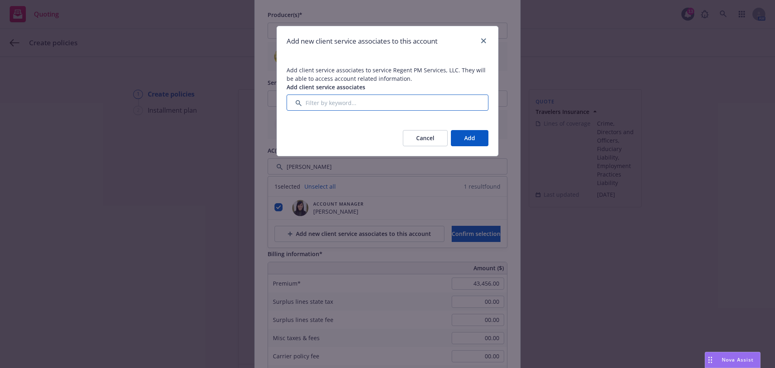
click at [377, 100] on input "Filter by keyword..." at bounding box center [387, 102] width 202 height 16
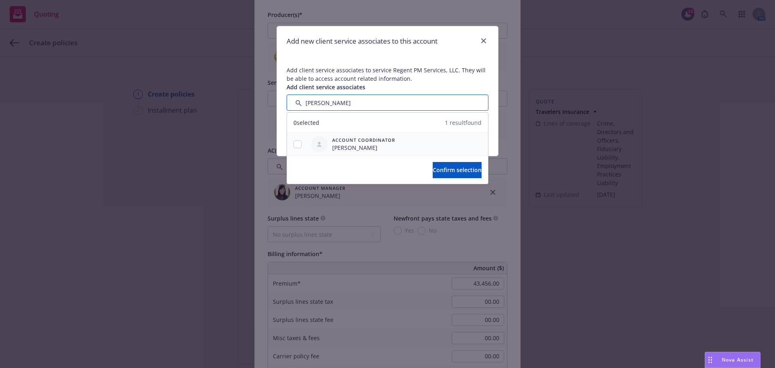
type input "[PERSON_NAME]"
click at [297, 144] on input "checkbox" at bounding box center [297, 144] width 8 height 8
checkbox input "true"
click at [434, 171] on span "Confirm selection" at bounding box center [457, 170] width 49 height 8
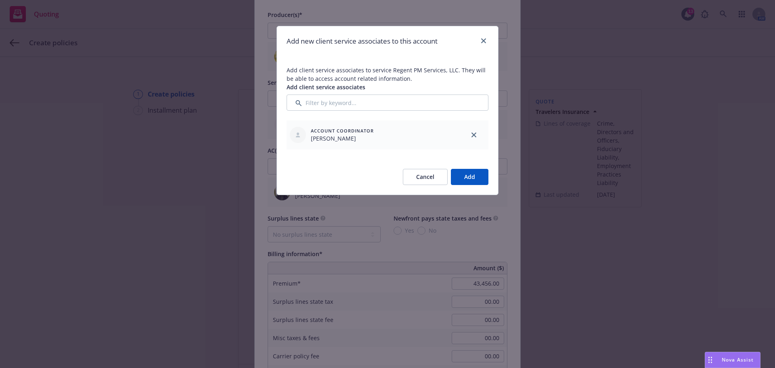
click at [478, 177] on button "Add" at bounding box center [470, 177] width 38 height 16
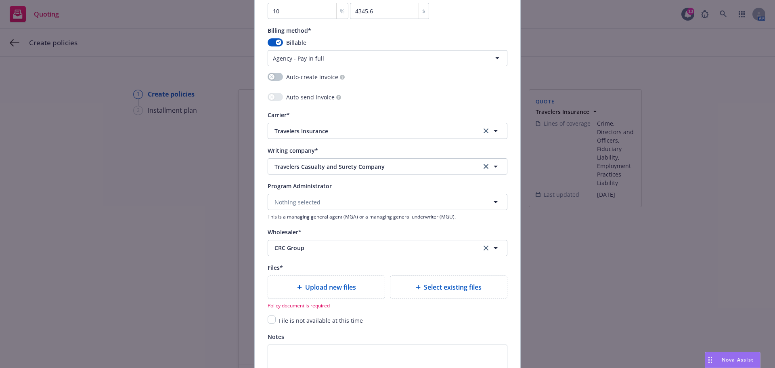
scroll to position [767, 0]
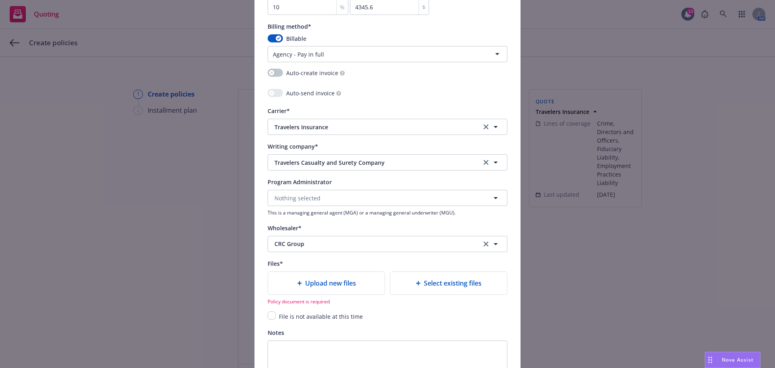
click at [319, 284] on span "Upload new files" at bounding box center [330, 283] width 51 height 10
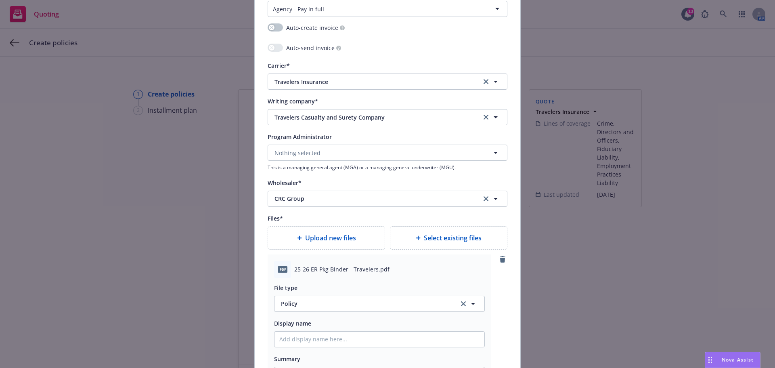
scroll to position [888, 0]
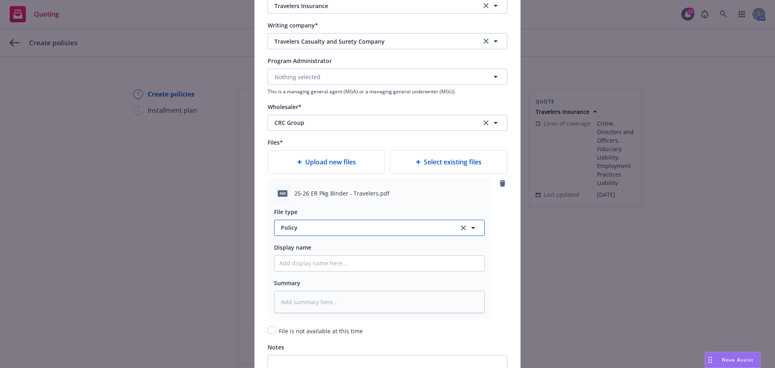
click at [298, 221] on button "Policy" at bounding box center [379, 227] width 211 height 16
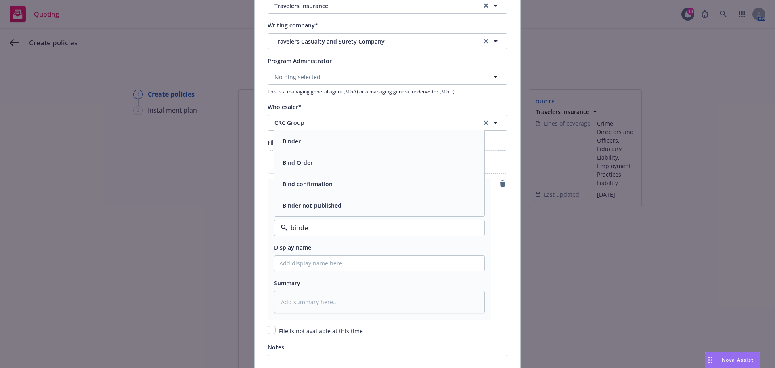
type input "binder"
click at [303, 182] on div "Binder" at bounding box center [379, 184] width 200 height 12
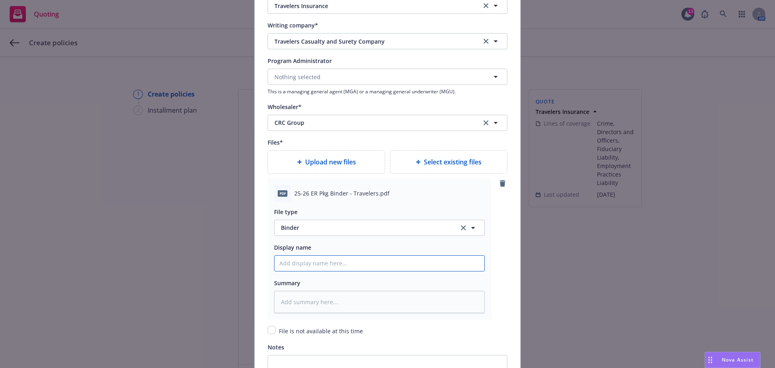
click at [333, 265] on input "Policy display name" at bounding box center [379, 262] width 210 height 15
paste input "25-26 ER Pkg Binder - Travelers"
type textarea "x"
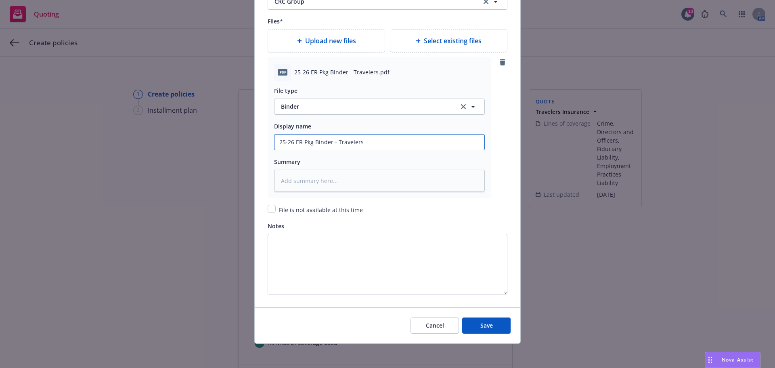
scroll to position [1010, 0]
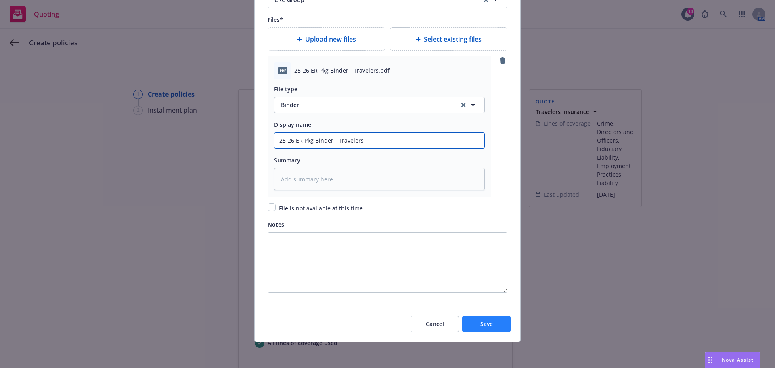
type input "25-26 ER Pkg Binder - Travelers"
click at [489, 321] on span "Save" at bounding box center [486, 324] width 13 height 8
type textarea "x"
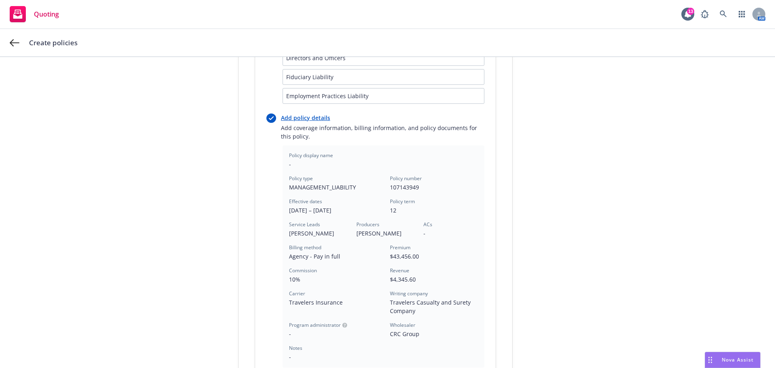
scroll to position [288, 0]
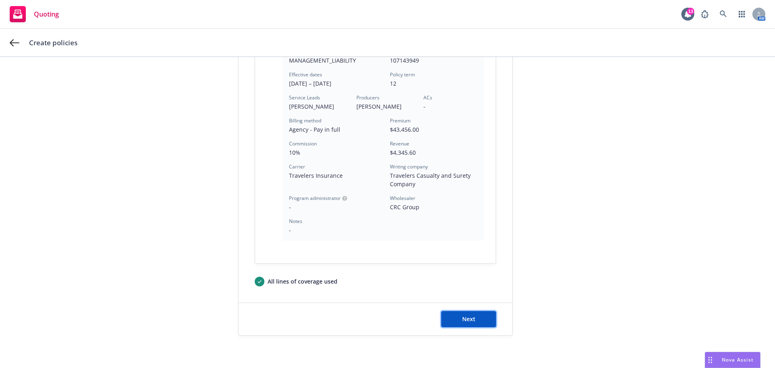
click at [462, 316] on span "Next" at bounding box center [468, 319] width 13 height 8
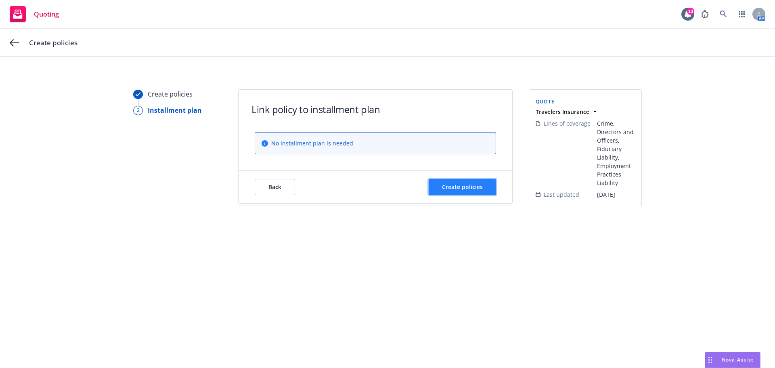
click at [457, 187] on span "Create policies" at bounding box center [462, 187] width 41 height 8
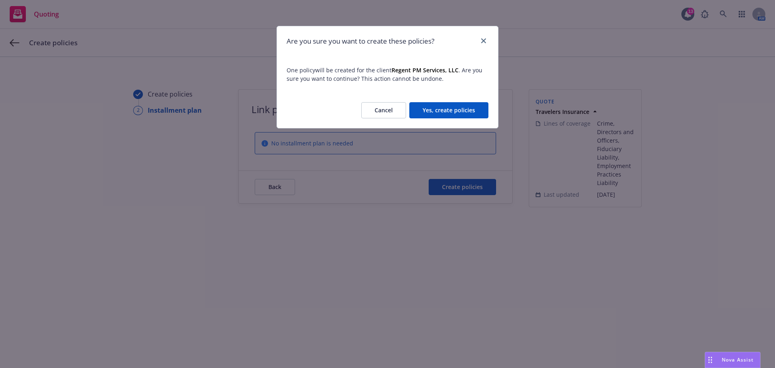
click at [460, 104] on button "Yes, create policies" at bounding box center [448, 110] width 79 height 16
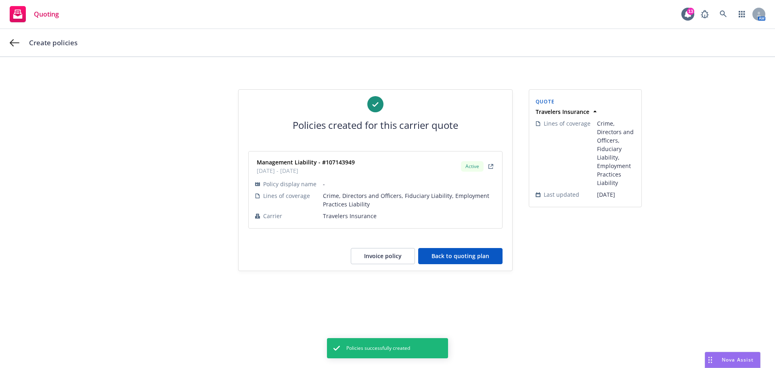
click at [450, 260] on button "Back to quoting plan" at bounding box center [460, 256] width 84 height 16
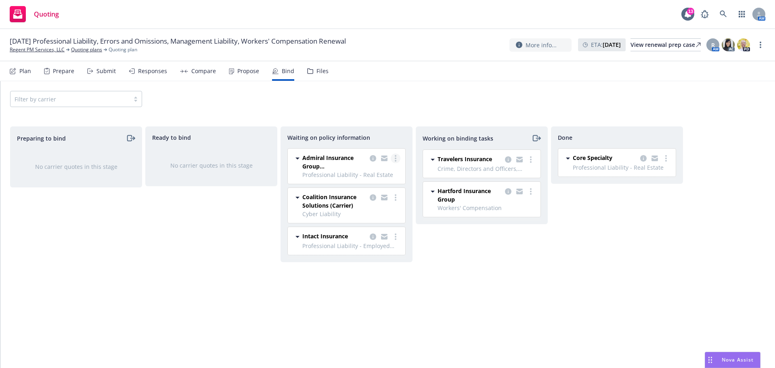
click at [397, 159] on link "more" at bounding box center [396, 158] width 10 height 10
click at [377, 177] on span "Create policies" at bounding box center [356, 175] width 59 height 8
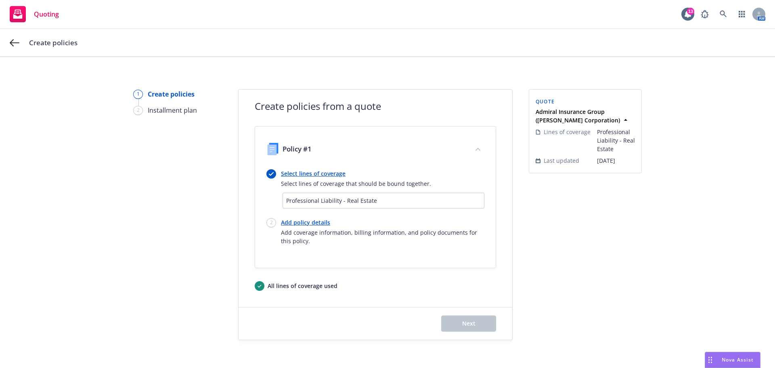
click at [315, 221] on link "Add policy details" at bounding box center [382, 222] width 203 height 8
select select "12"
select select "CA"
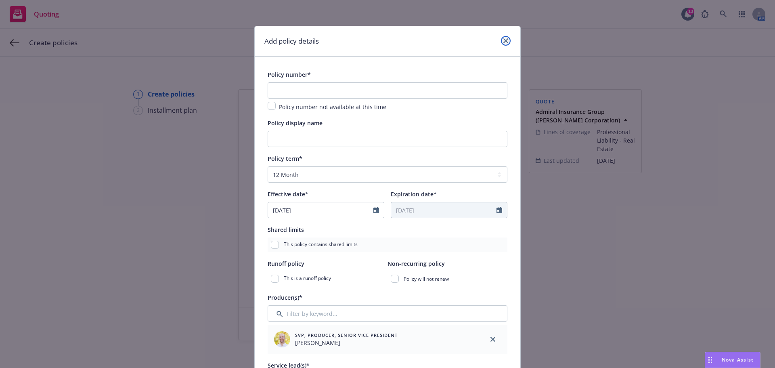
click at [501, 38] on link "close" at bounding box center [506, 41] width 10 height 10
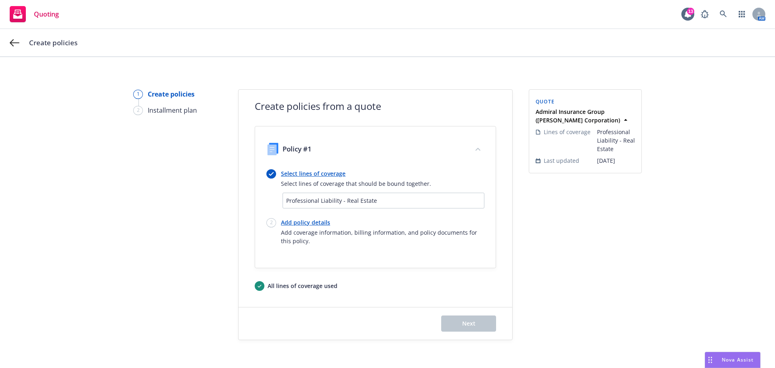
click at [323, 205] on div "Professional Liability - Real Estate" at bounding box center [383, 200] width 201 height 15
click at [330, 199] on span "Professional Liability - Real Estate" at bounding box center [383, 200] width 194 height 8
click at [351, 199] on span "Professional Liability - Real Estate" at bounding box center [383, 200] width 194 height 8
click at [399, 202] on span "Professional Liability - Real Estate" at bounding box center [383, 200] width 194 height 8
drag, startPoint x: 388, startPoint y: 202, endPoint x: 325, endPoint y: 198, distance: 63.0
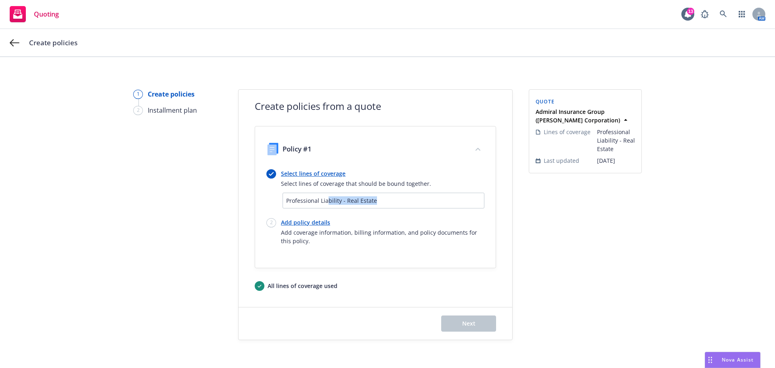
click at [325, 198] on span "Professional Liability - Real Estate" at bounding box center [383, 200] width 194 height 8
click at [307, 199] on span "Professional Liability - Real Estate" at bounding box center [383, 200] width 194 height 8
click at [317, 173] on link "Select lines of coverage" at bounding box center [356, 173] width 150 height 8
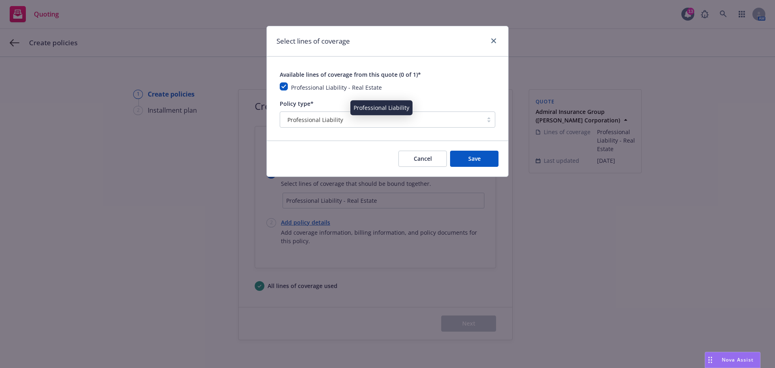
click at [355, 121] on div "Professional Liability" at bounding box center [381, 119] width 194 height 8
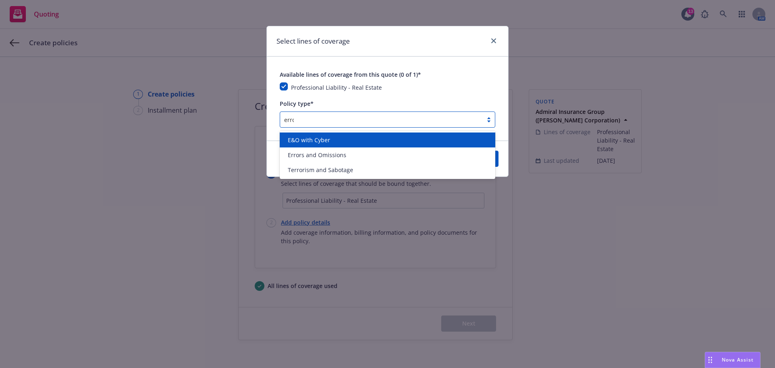
type input "error"
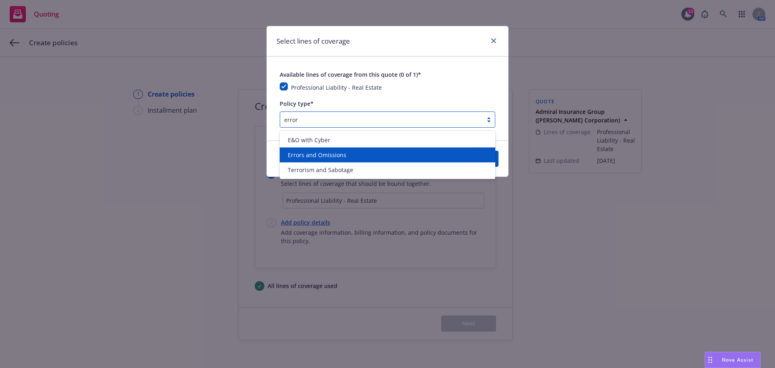
click at [331, 155] on span "Errors and Omissions" at bounding box center [317, 155] width 59 height 8
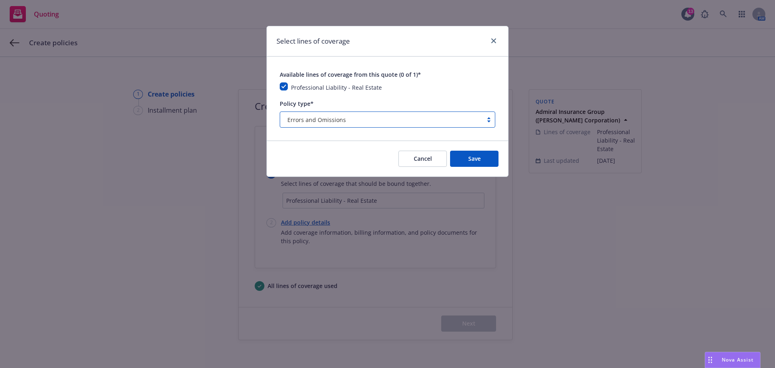
click at [335, 153] on div "Cancel Save" at bounding box center [387, 158] width 241 height 36
click at [477, 159] on span "Save" at bounding box center [474, 159] width 13 height 8
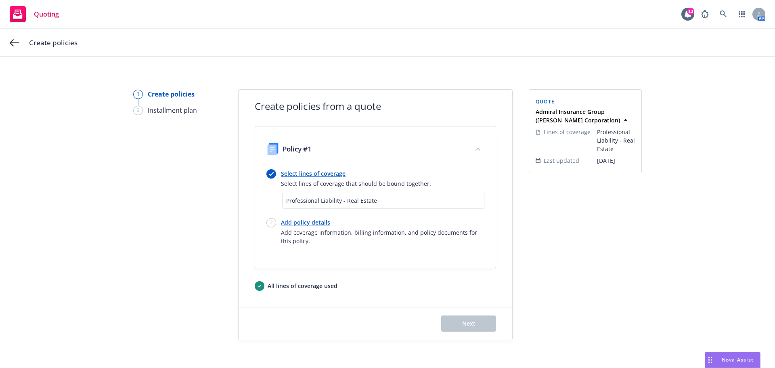
click at [329, 174] on link "Select lines of coverage" at bounding box center [356, 173] width 150 height 8
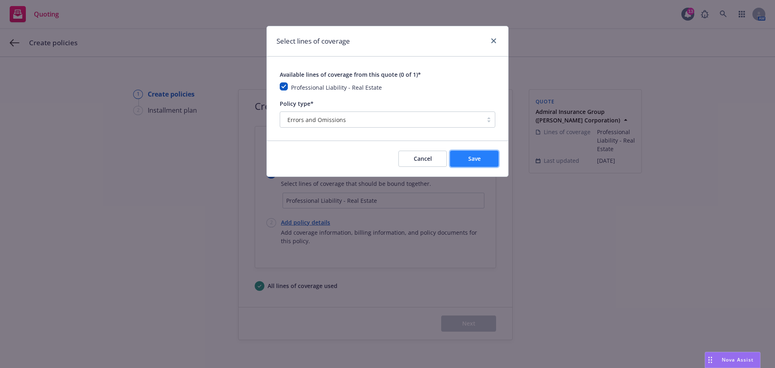
click at [474, 158] on span "Save" at bounding box center [474, 159] width 13 height 8
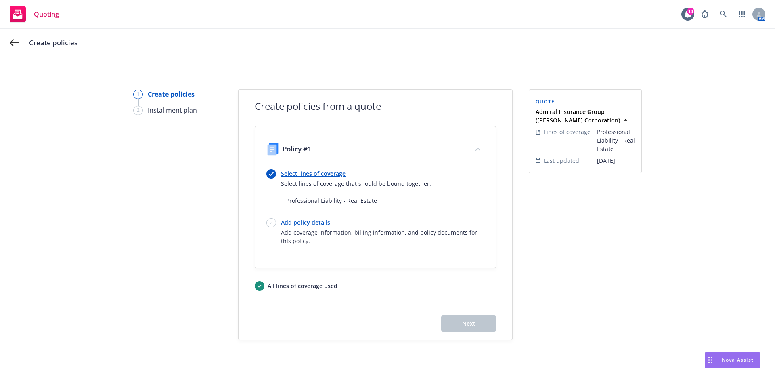
click at [313, 223] on link "Add policy details" at bounding box center [382, 222] width 203 height 8
select select "12"
select select "CA"
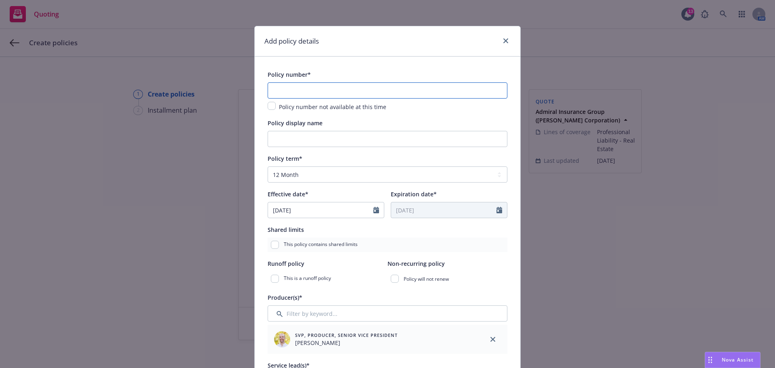
click at [324, 88] on input "text" at bounding box center [388, 90] width 240 height 16
paste input "DVL90937110825"
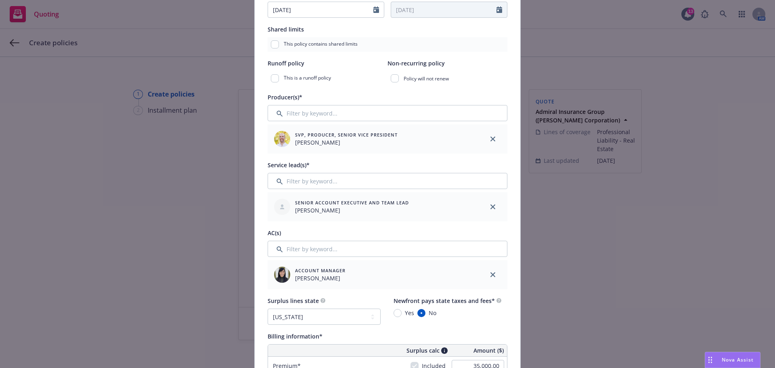
scroll to position [202, 0]
type input "DVL90937110825"
click at [321, 240] on input "Filter by keyword..." at bounding box center [388, 247] width 240 height 16
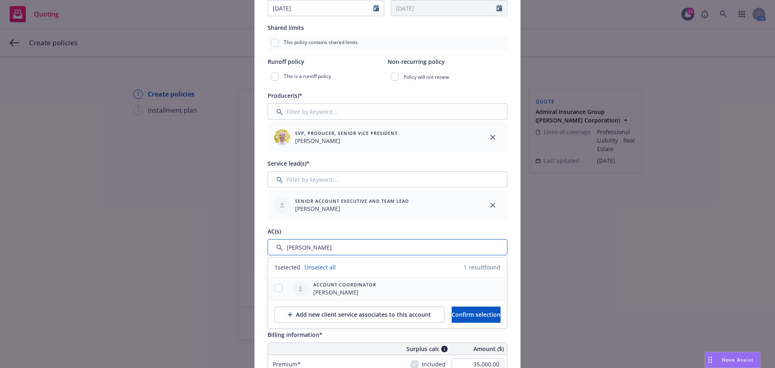
type input "[PERSON_NAME]"
click at [278, 287] on input "checkbox" at bounding box center [278, 288] width 8 height 8
checkbox input "true"
click at [465, 312] on span "Confirm selection" at bounding box center [476, 314] width 49 height 8
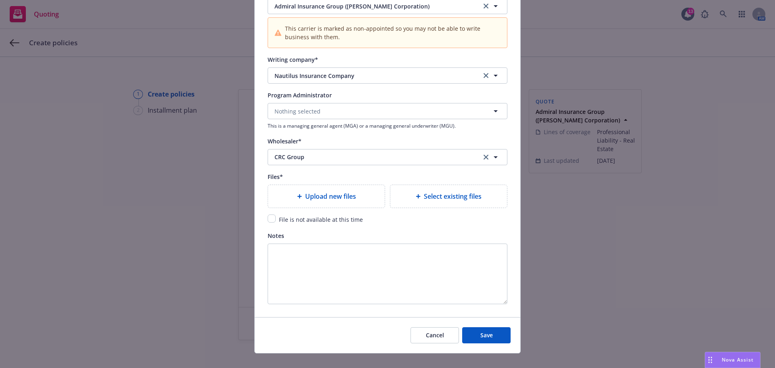
scroll to position [888, 0]
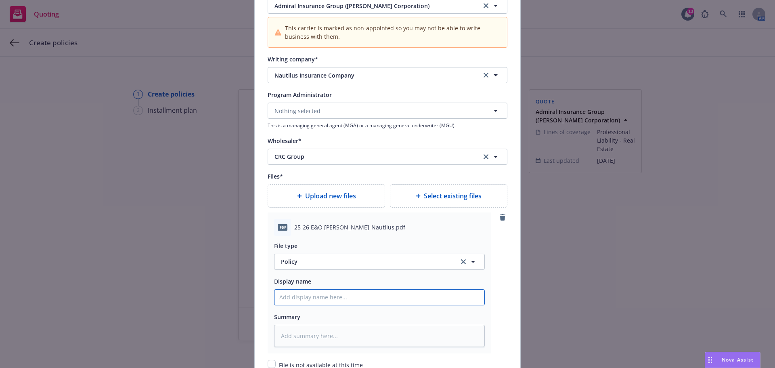
click at [357, 298] on input "Policy display name" at bounding box center [379, 296] width 210 height 15
paste input "25-26 E&O [PERSON_NAME]-Nautilus"
type textarea "x"
type input "25-26 E&O [PERSON_NAME]-Nautilus"
click at [334, 263] on span "Policy" at bounding box center [365, 261] width 169 height 8
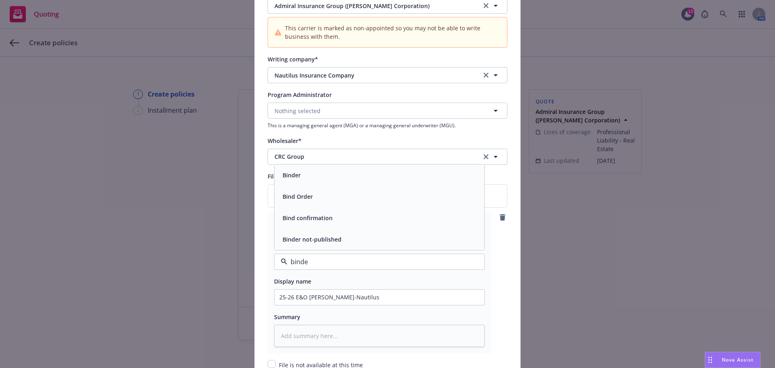
type input "binder"
click at [307, 218] on div "Binder" at bounding box center [379, 218] width 200 height 12
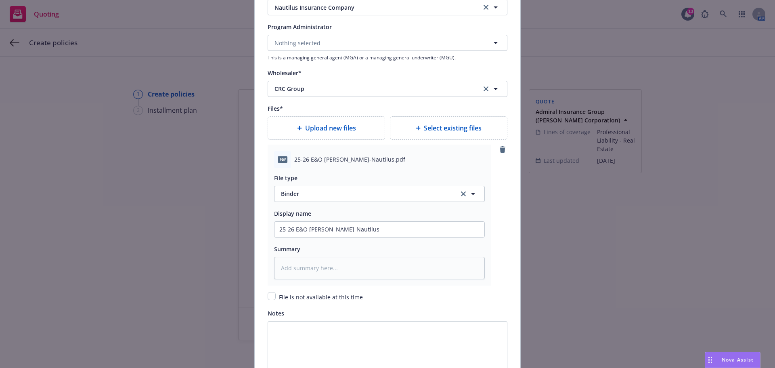
scroll to position [1044, 0]
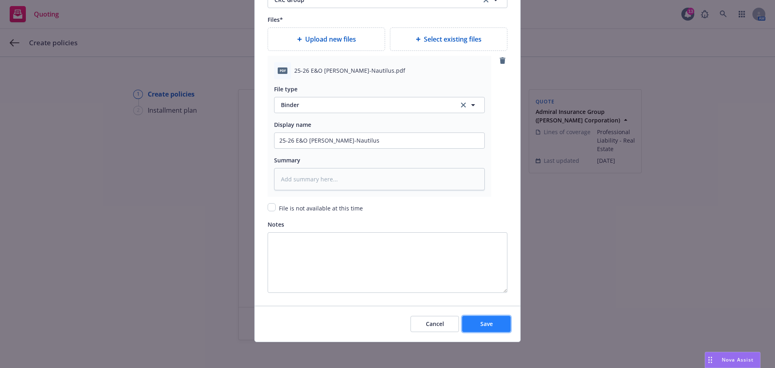
click at [480, 325] on span "Save" at bounding box center [486, 324] width 13 height 8
type textarea "x"
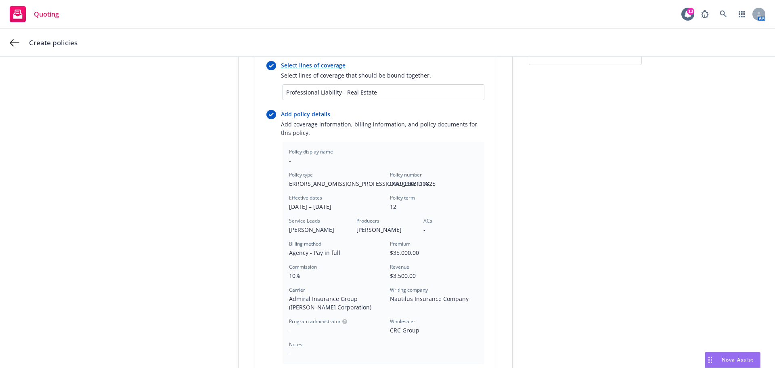
scroll to position [231, 0]
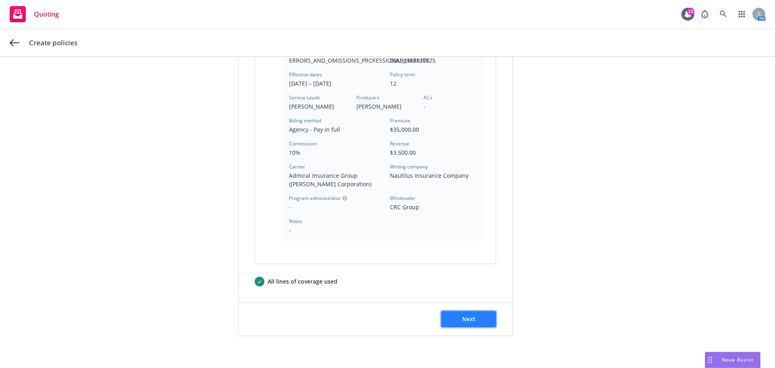
click at [471, 320] on span "Next" at bounding box center [468, 319] width 13 height 8
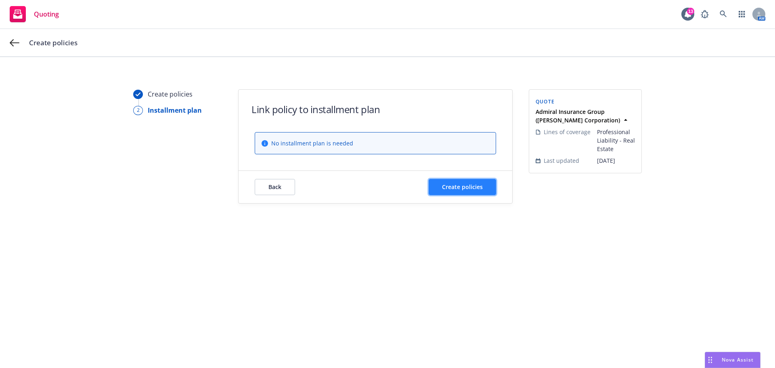
click at [466, 191] on button "Create policies" at bounding box center [462, 187] width 67 height 16
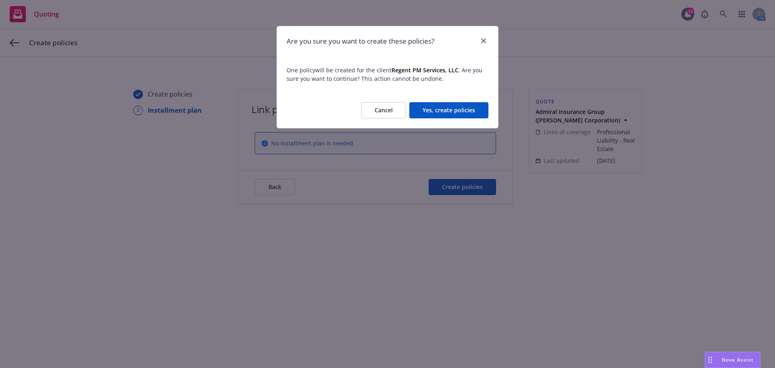
click at [449, 107] on button "Yes, create policies" at bounding box center [448, 110] width 79 height 16
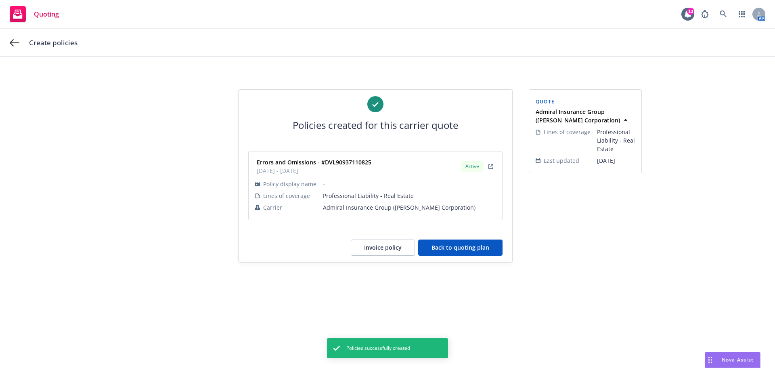
click at [461, 245] on button "Back to quoting plan" at bounding box center [460, 247] width 84 height 16
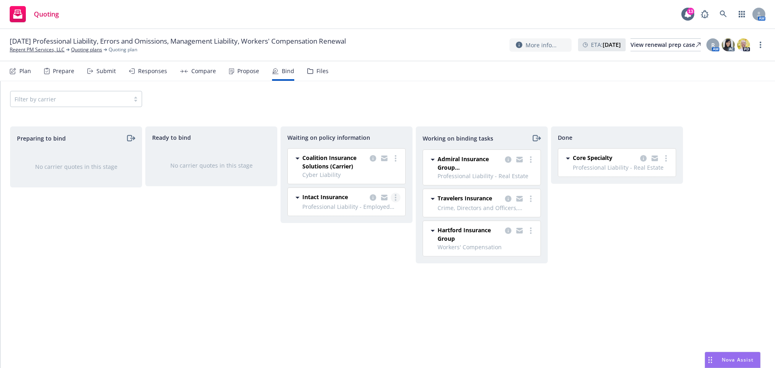
click at [399, 197] on link "more" at bounding box center [396, 197] width 10 height 10
click at [388, 211] on link "Create policies" at bounding box center [363, 214] width 73 height 16
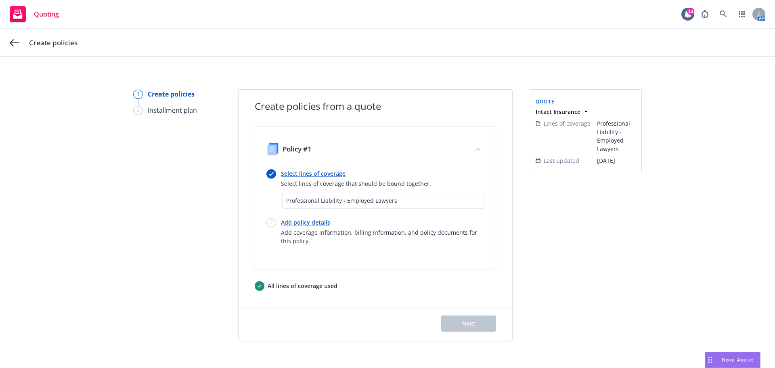
click at [364, 202] on span "Professional Liability - Employed Lawyers" at bounding box center [383, 200] width 194 height 8
click at [307, 221] on link "Add policy details" at bounding box center [382, 222] width 203 height 8
select select "12"
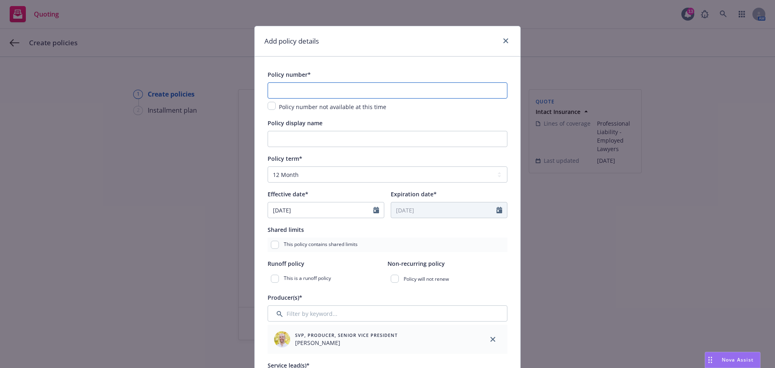
click at [337, 88] on input "text" at bounding box center [388, 90] width 240 height 16
paste input "MML-006906-0825"
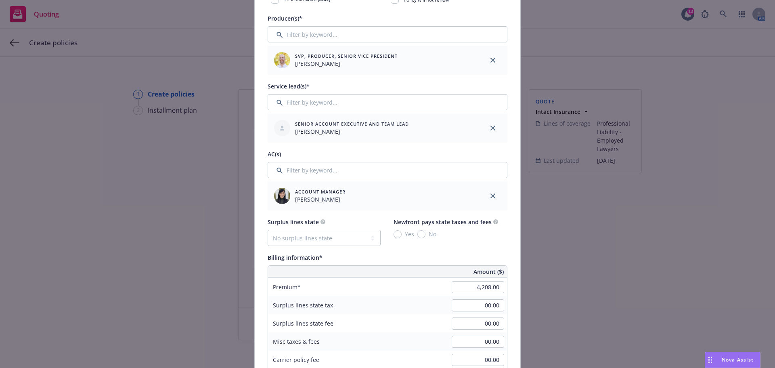
scroll to position [282, 0]
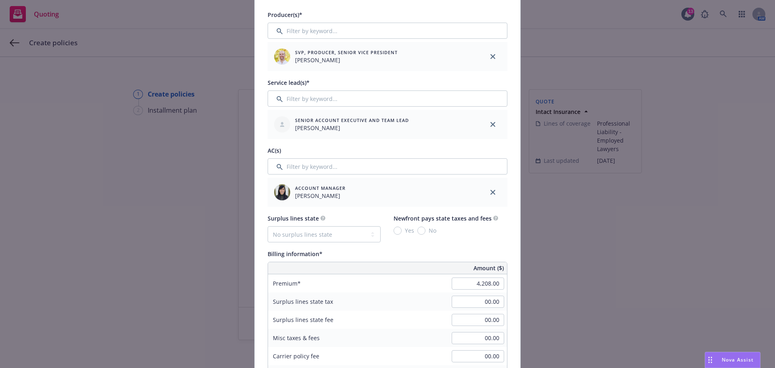
type input "MML-006906-0825"
click at [308, 169] on input "Filter by keyword..." at bounding box center [388, 166] width 240 height 16
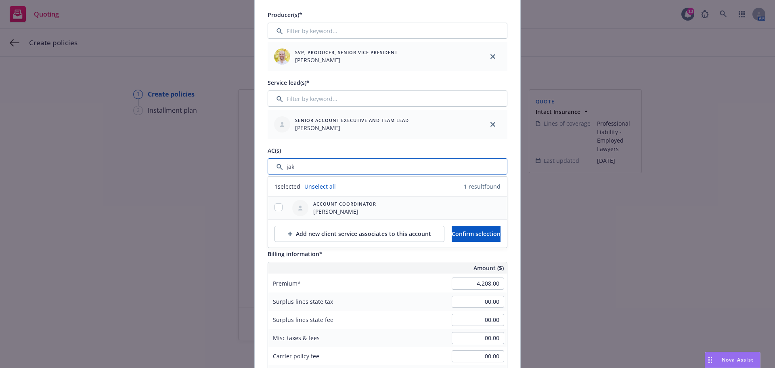
type input "jak"
click at [277, 204] on input "checkbox" at bounding box center [278, 207] width 8 height 8
checkbox input "true"
click at [453, 230] on span "Confirm selection" at bounding box center [476, 234] width 49 height 8
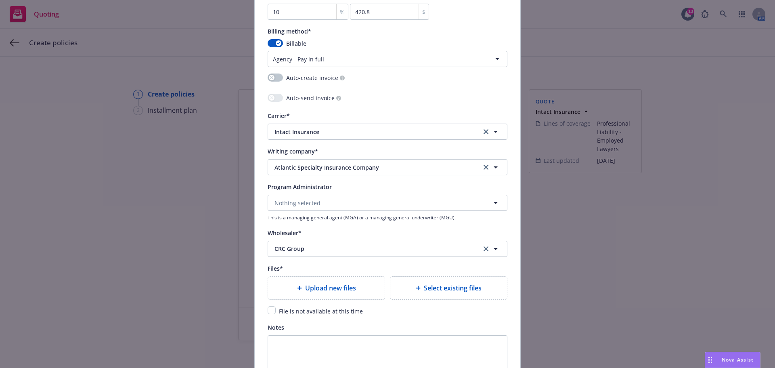
scroll to position [807, 0]
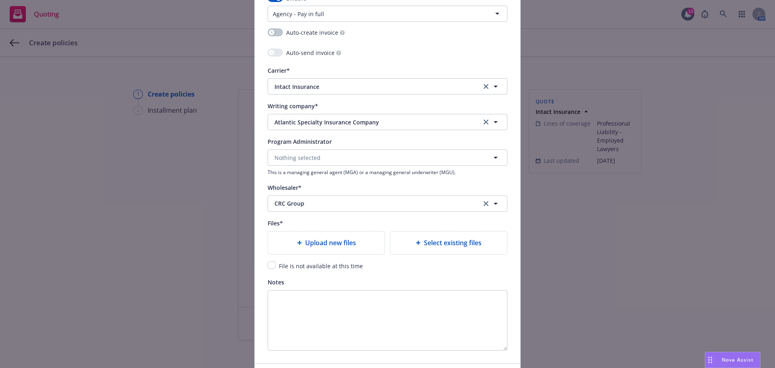
type textarea "x"
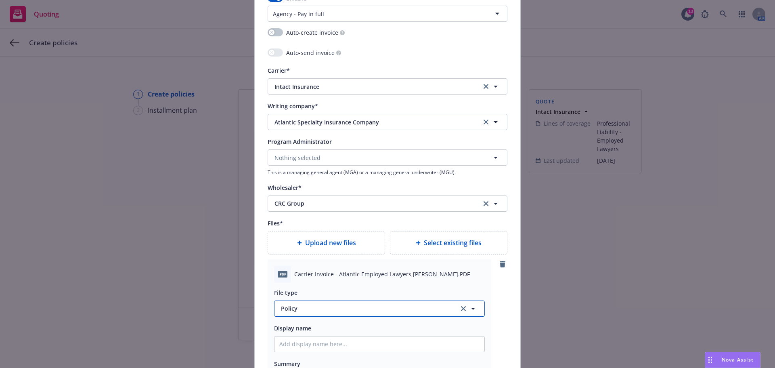
click at [306, 309] on span "Policy" at bounding box center [365, 308] width 169 height 8
type input "invoic"
click at [308, 290] on div "Invoice - Third Party" at bounding box center [309, 286] width 61 height 12
click at [307, 345] on input "Policy display name" at bounding box center [379, 343] width 210 height 15
type textarea "x"
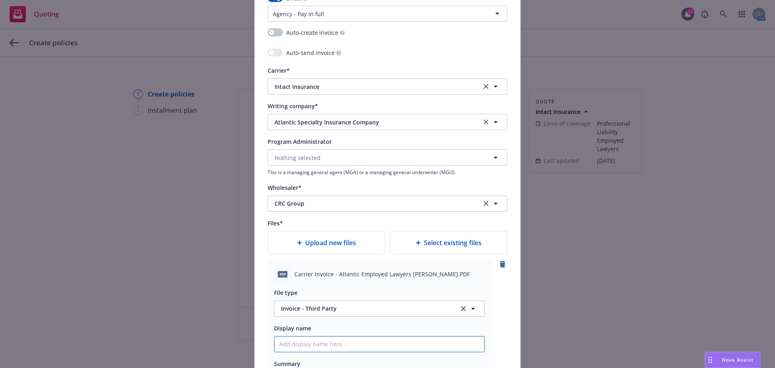
type input "C"
type textarea "x"
type input "Ca"
type textarea "x"
type input "Car"
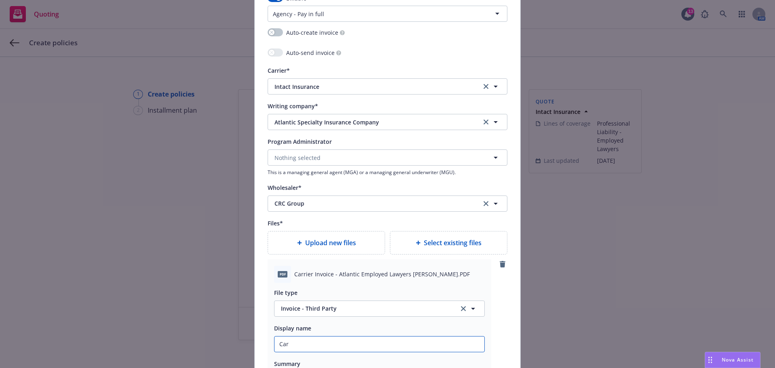
type textarea "x"
type input "[PERSON_NAME]"
type textarea "x"
type input "[PERSON_NAME]"
type textarea "x"
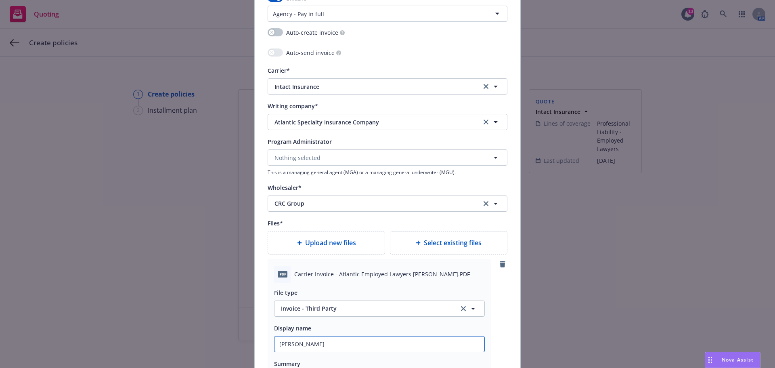
type input "[PERSON_NAME]"
type textarea "x"
type input "Carrier"
type textarea "x"
type input "Carrier I"
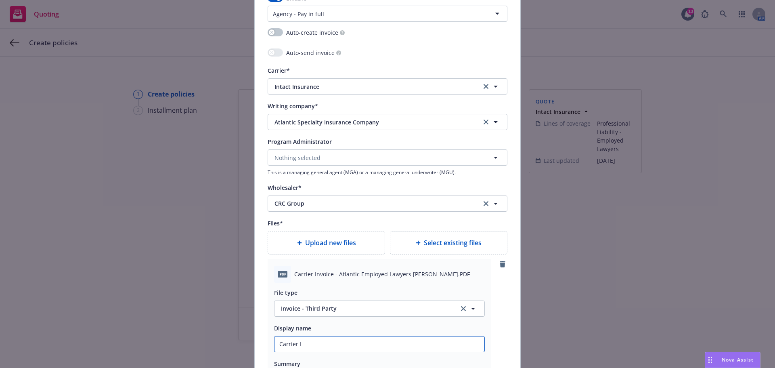
type textarea "x"
type input "Carrier In"
type textarea "x"
type input "Carrier Inv"
type textarea "x"
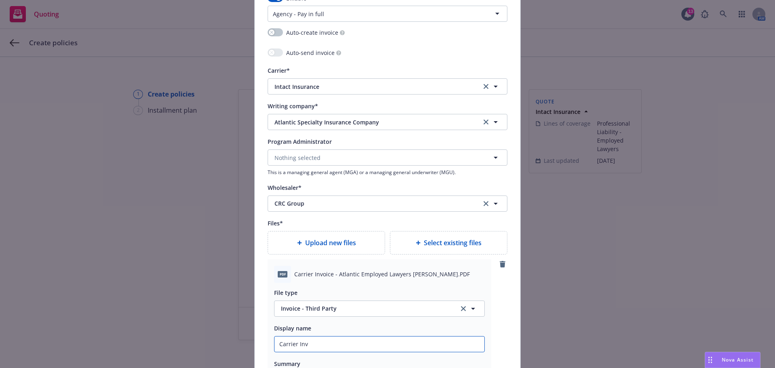
type input "Carrier Invo"
type textarea "x"
type input "Carrier Invoi"
type textarea "x"
type input "Carrier Invoic"
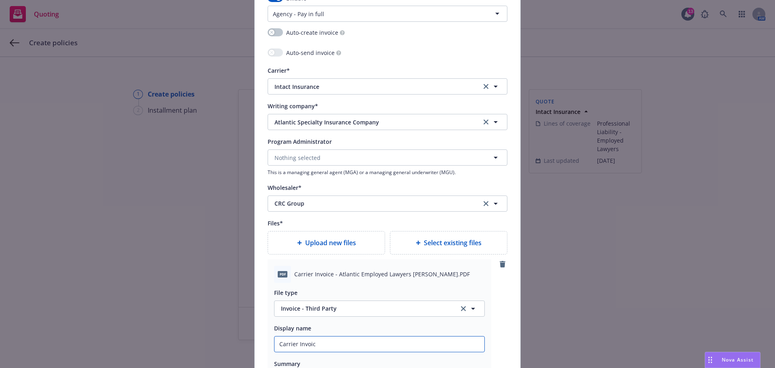
type textarea "x"
type input "Carrier Invoice"
type textarea "x"
type input "Carrier Invoice"
type textarea "x"
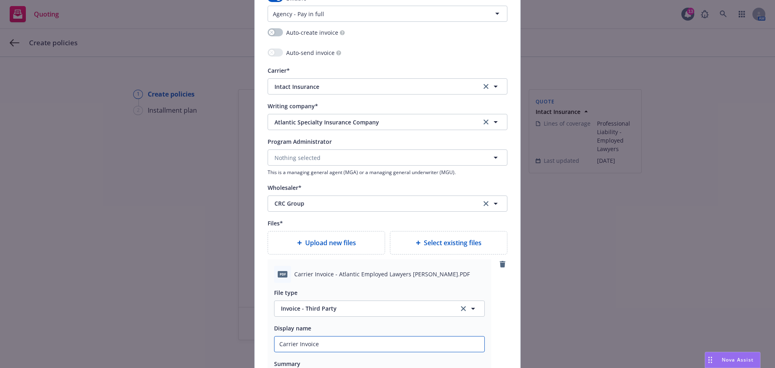
type input "Carrier Invoice -"
type textarea "x"
type input "Carrier Invoice -"
type textarea "x"
type input "Carrier Invoice - I"
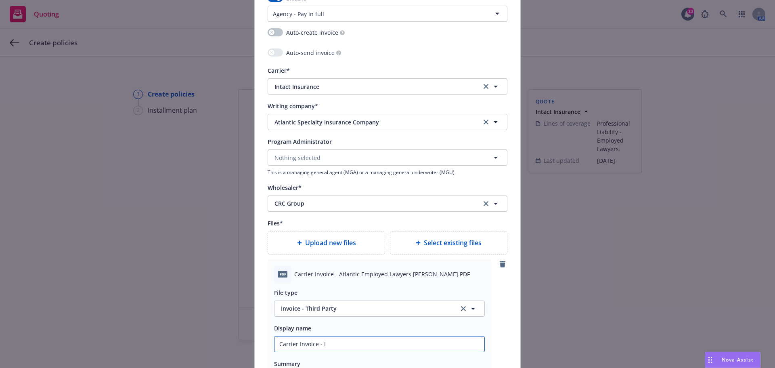
type textarea "x"
type input "Carrier Invoice - In"
type textarea "x"
type input "Carrier Invoice - Int"
type textarea "x"
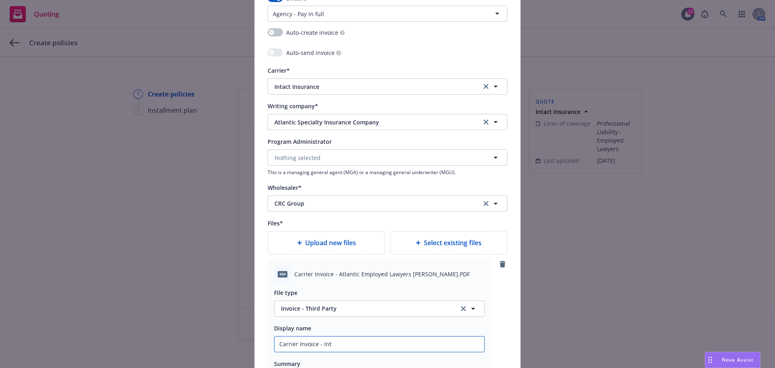
type input "Carrier Invoice - Inta"
type textarea "x"
type input "Carrier Invoice - Intac"
type textarea "x"
type input "Carrier Invoice - Intact"
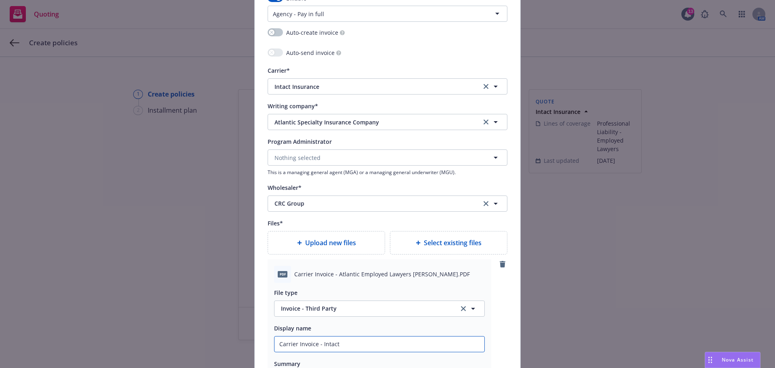
type textarea "x"
type input "Carrier Invoice - Intact A"
type textarea "x"
type input "Carrier Invoice - Intact At"
type textarea "x"
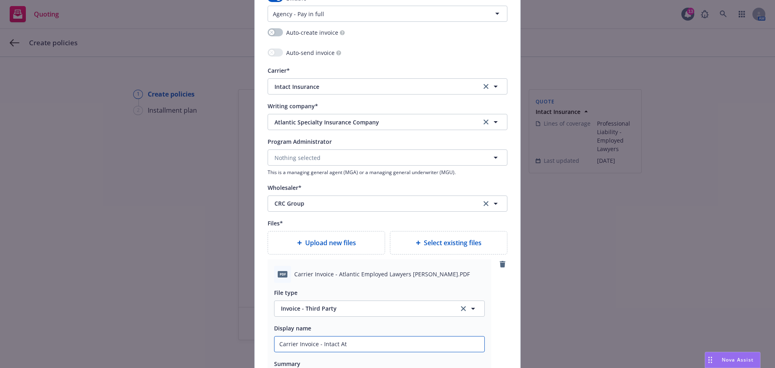
type input "Carrier Invoice - Intact Atl"
type textarea "x"
type input "Carrier Invoice - Intact Atla"
type textarea "x"
type input "Carrier Invoice - Intact Atlan"
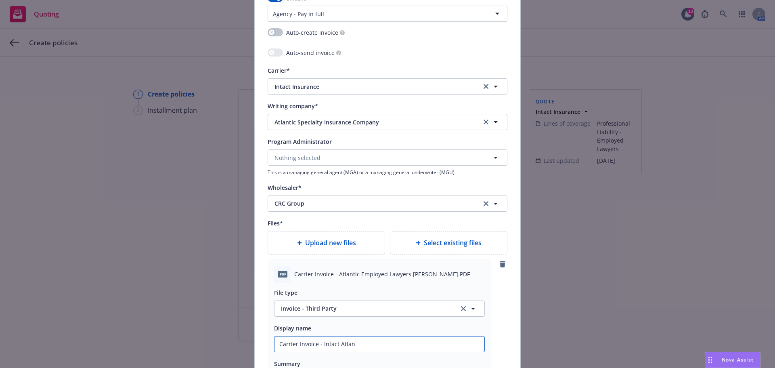
type textarea "x"
type input "Carrier Invoice - Intact Atlant"
type textarea "x"
type input "Carrier Invoice - Intact Atlanti"
type textarea "x"
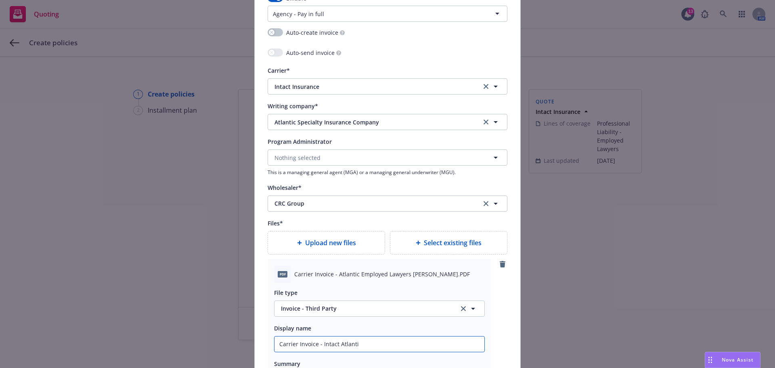
type input "Carrier Invoice - Intact Atlantic"
type textarea "x"
type input "Carrier Invoice - Intact Atlantic"
type textarea "x"
type input "Carrier Invoice - Intact Atlantic E"
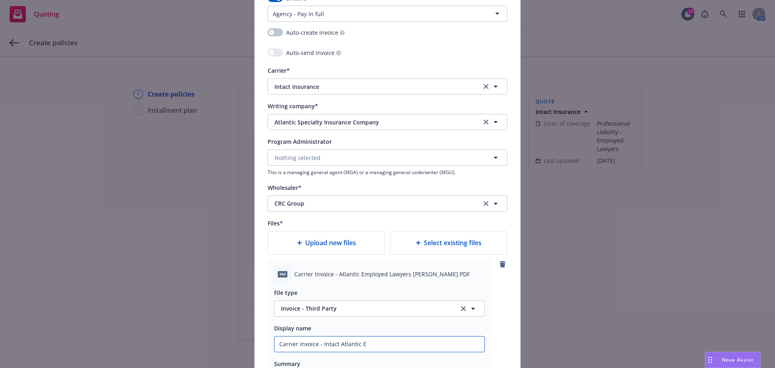
type textarea "x"
type input "Carrier Invoice - Intact Atlantic Em"
type textarea "x"
type input "Carrier Invoice - Intact Atlantic Emp"
type textarea "x"
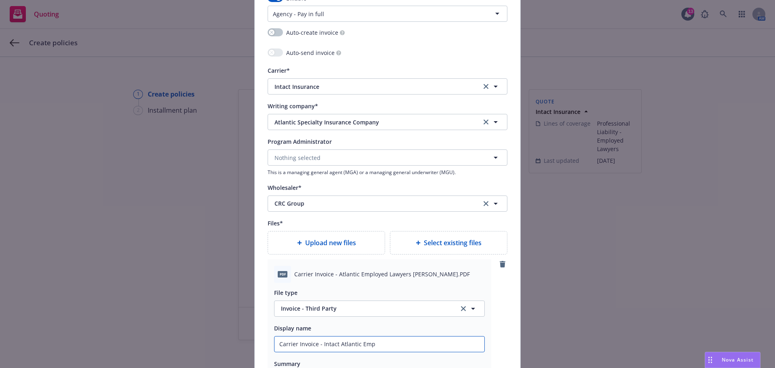
type input "Carrier Invoice - Intact Atlantic Empl"
type textarea "x"
type input "Carrier Invoice - Intact Atlantic Emplo"
type textarea "x"
type input "Carrier Invoice - Intact Atlantic Employ"
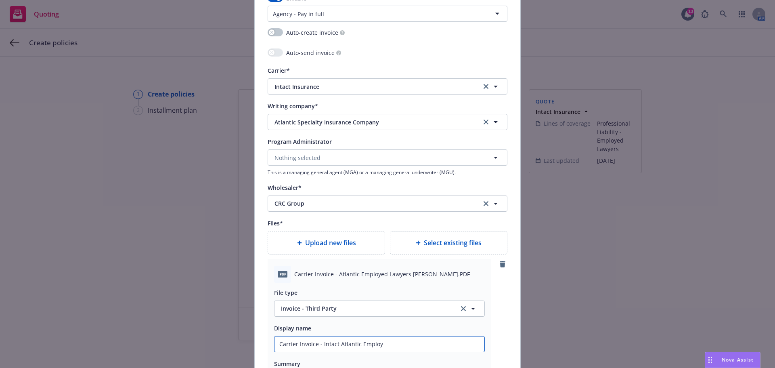
type textarea "x"
type input "Carrier Invoice - Intact Atlantic Employe"
type textarea "x"
type input "Carrier Invoice - Intact Atlantic Employed"
type textarea "x"
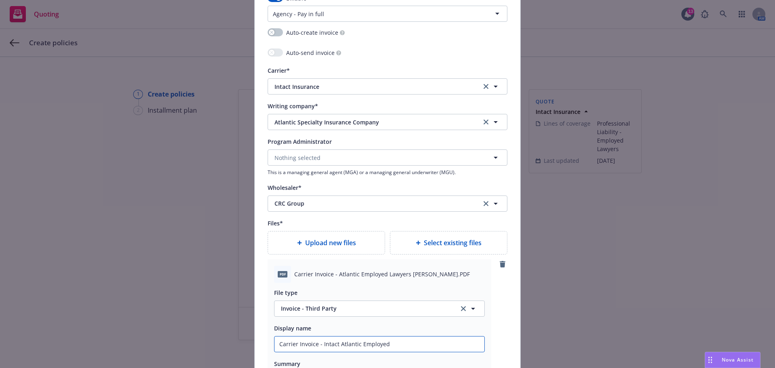
type input "Carrier Invoice - Intact Atlantic Employed"
type textarea "x"
type input "Carrier Invoice - Intact Atlantic Employed L"
type textarea "x"
type input "Carrier Invoice - Intact Atlantic Employed La"
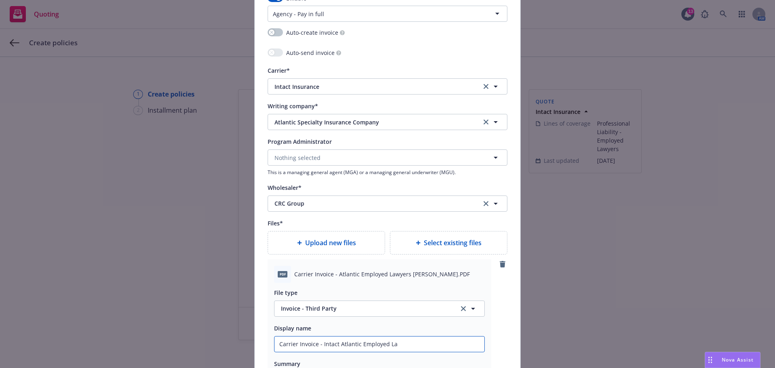
type textarea "x"
type input "Carrier Invoice - Intact Atlantic Employed Law"
type textarea "x"
type input "Carrier Invoice - Intact Atlantic Employed Lawy"
type textarea "x"
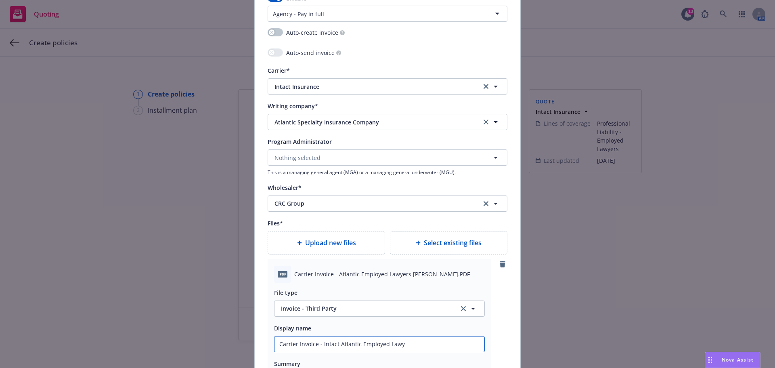
type input "Carrier Invoice - Intact Atlantic Employed Lawye"
type textarea "x"
type input "Carrier Invoice - Intact Atlantic Employed Lawyer"
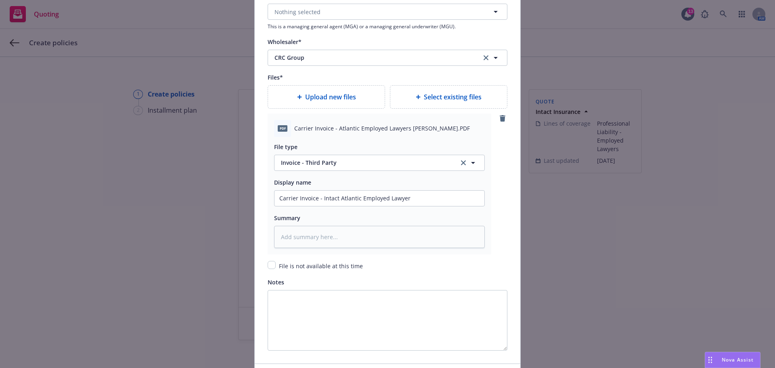
scroll to position [1009, 0]
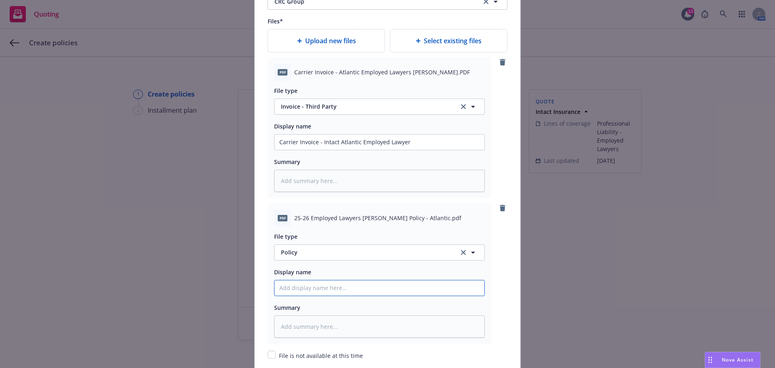
click at [343, 150] on input "Policy display name" at bounding box center [379, 141] width 210 height 15
paste input "25-26 Employed Lawyers [PERSON_NAME] Policy - Atlantic"
type textarea "x"
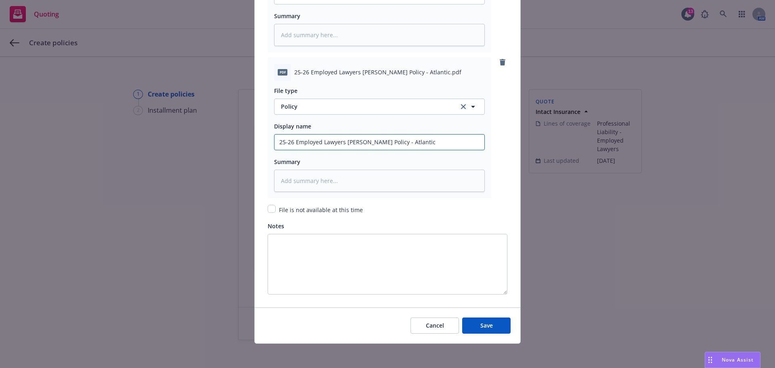
scroll to position [1156, 0]
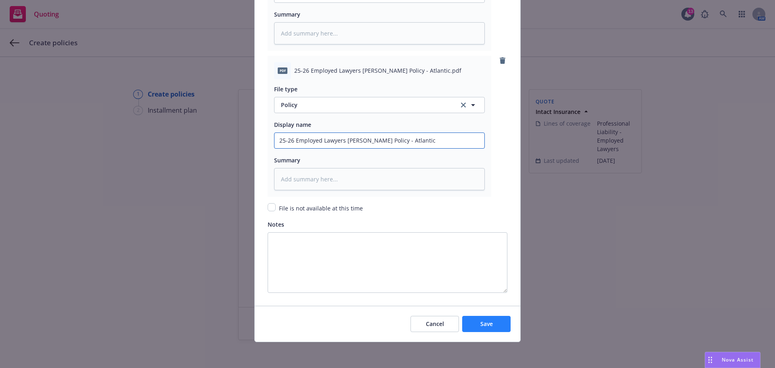
type input "25-26 Employed Lawyers [PERSON_NAME] Policy - Atlantic"
click at [481, 324] on span "Save" at bounding box center [486, 324] width 13 height 8
type textarea "x"
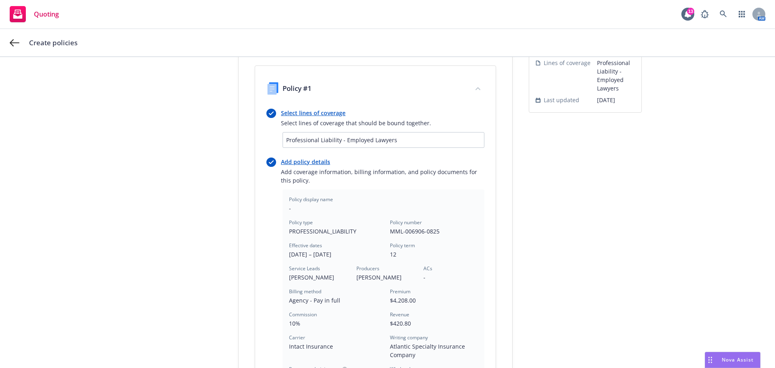
scroll to position [202, 0]
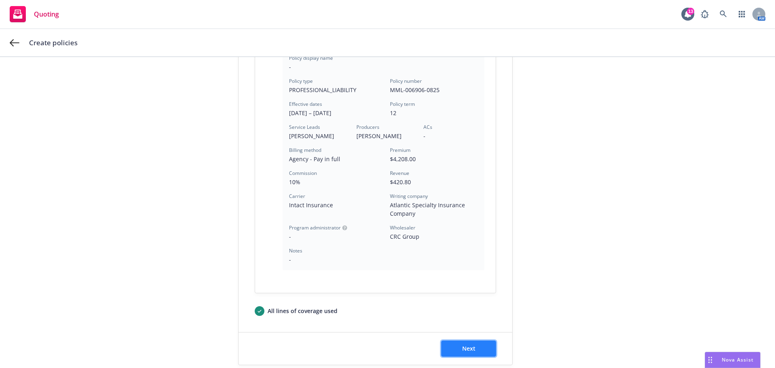
click at [471, 350] on span "Next" at bounding box center [468, 348] width 13 height 8
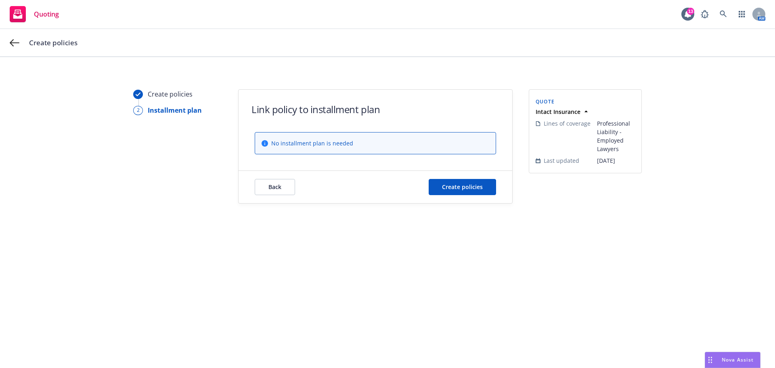
scroll to position [0, 0]
click at [474, 191] on button "Create policies" at bounding box center [462, 187] width 67 height 16
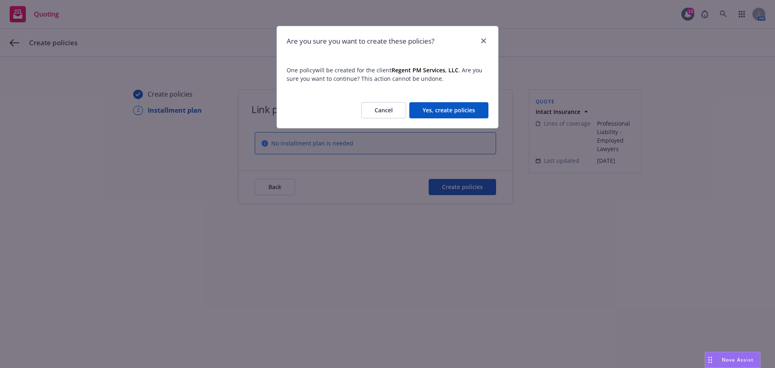
click at [448, 105] on button "Yes, create policies" at bounding box center [448, 110] width 79 height 16
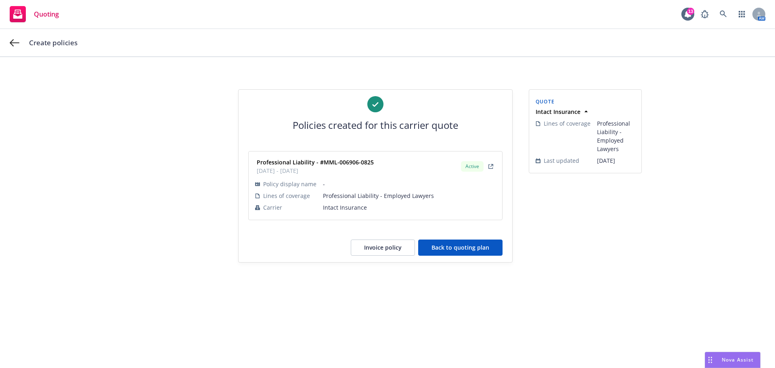
click at [452, 251] on button "Back to quoting plan" at bounding box center [460, 247] width 84 height 16
